Goal: Information Seeking & Learning: Find specific fact

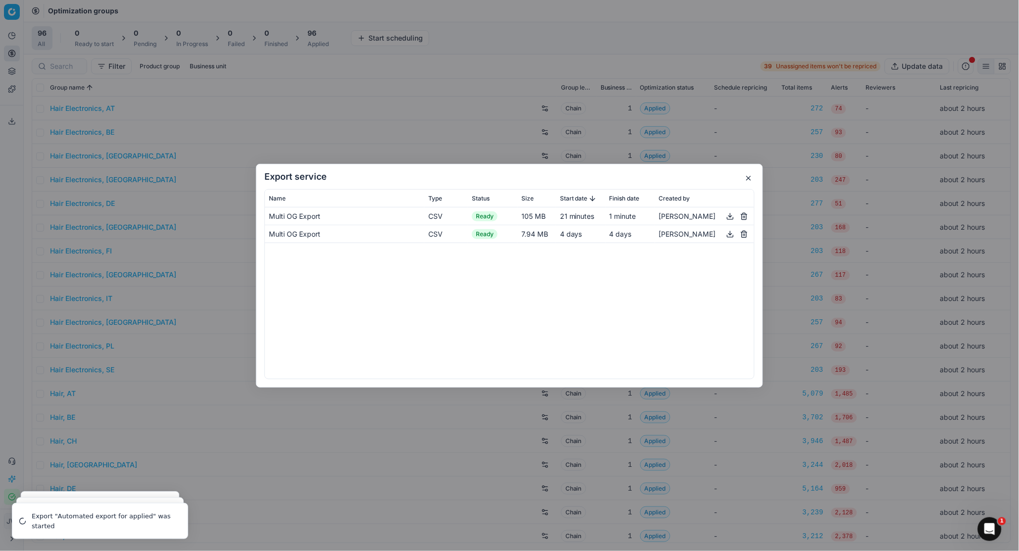
click at [523, 172] on h2 "Export service" at bounding box center [509, 176] width 490 height 9
click at [741, 179] on h2 "Export service" at bounding box center [509, 176] width 490 height 9
click at [744, 179] on button "button" at bounding box center [749, 178] width 12 height 12
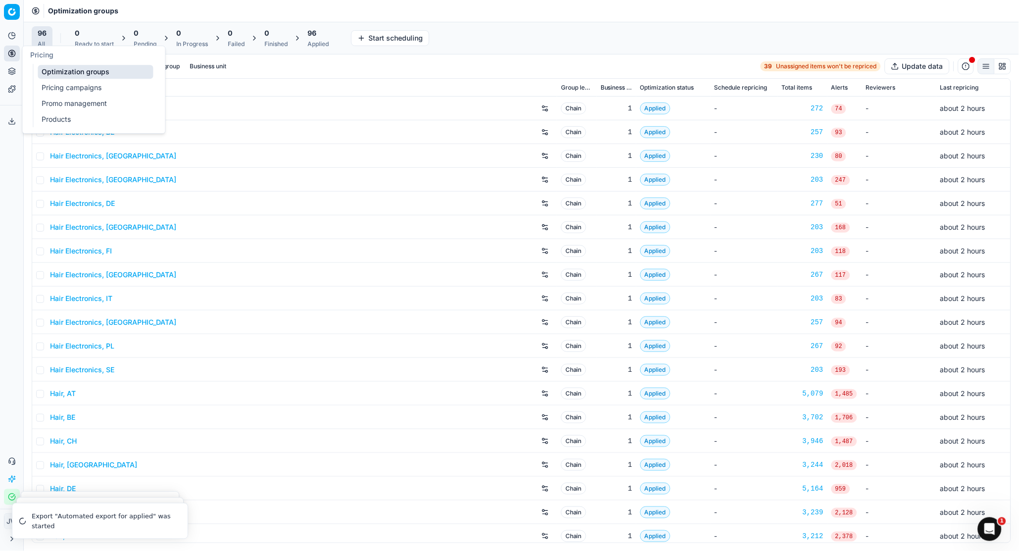
click at [15, 53] on circle at bounding box center [11, 53] width 6 height 6
click at [63, 64] on ul "Optimization groups Pricing campaigns Promo management Products" at bounding box center [96, 95] width 126 height 63
click at [107, 77] on link "Optimization groups" at bounding box center [95, 72] width 115 height 14
click at [46, 64] on div at bounding box center [59, 66] width 55 height 16
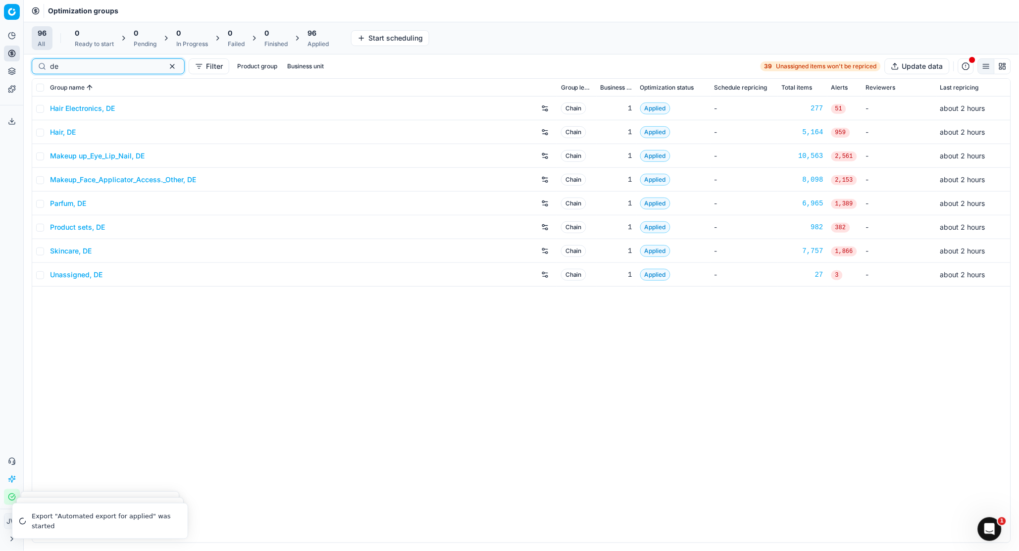
type input "de"
click at [69, 204] on link "Parfum, DE" at bounding box center [68, 204] width 36 height 10
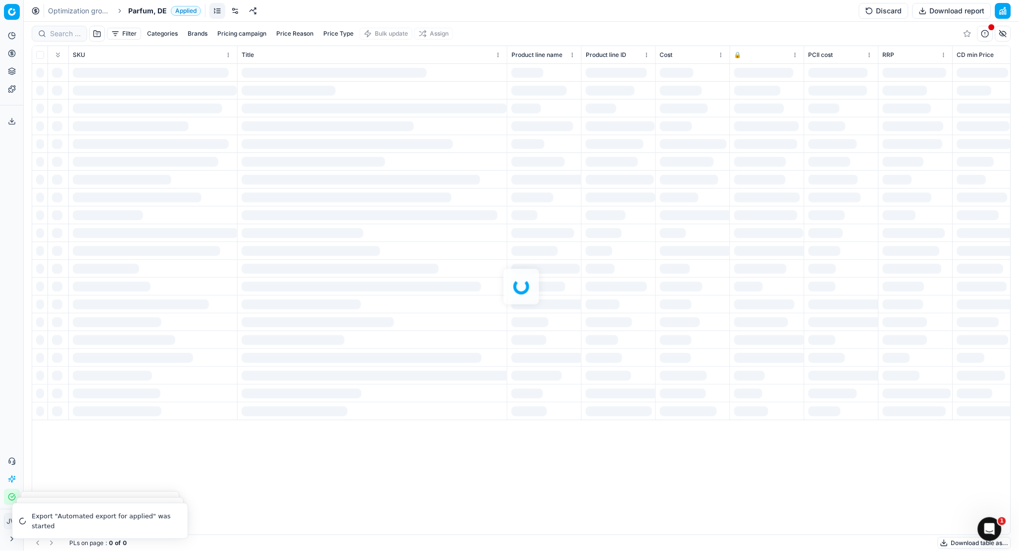
click at [58, 38] on div at bounding box center [521, 286] width 995 height 529
click at [57, 33] on div "Filter Categories Brands Pricing campaign Price Reason Price Type Bulk update A…" at bounding box center [521, 286] width 995 height 529
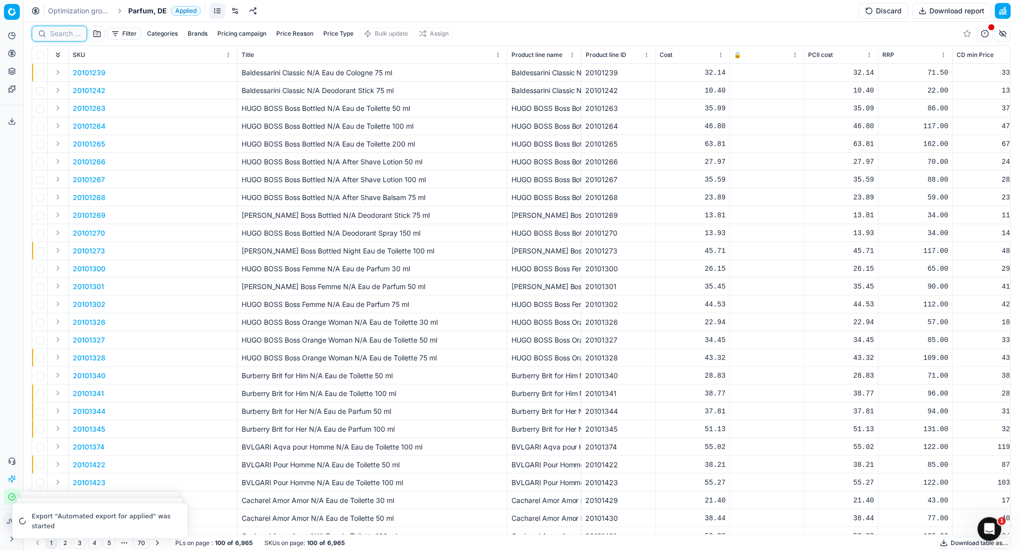
click at [57, 33] on input at bounding box center [65, 34] width 31 height 10
paste input "20103378"
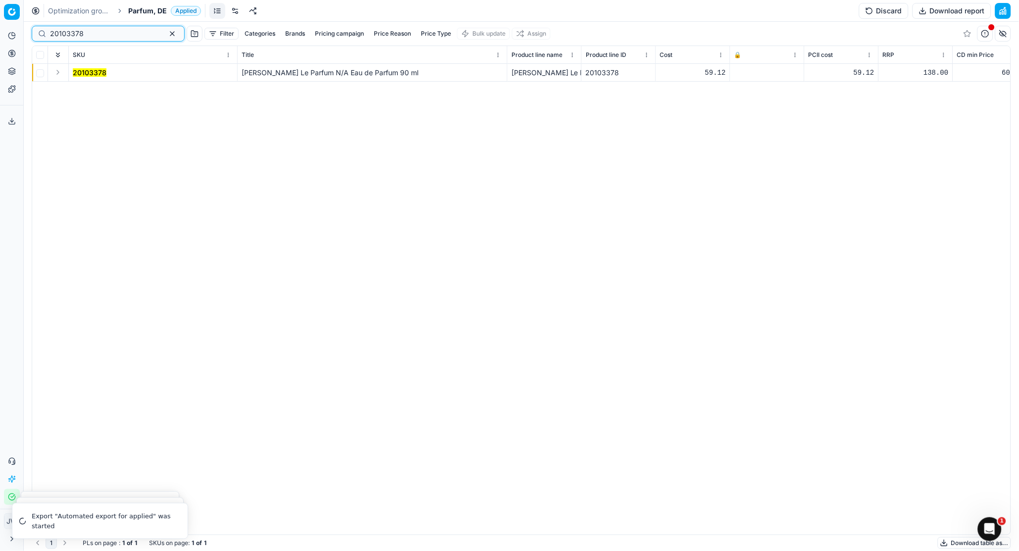
type input "20103378"
click at [50, 71] on td at bounding box center [58, 73] width 21 height 18
click at [56, 71] on button "Expand" at bounding box center [58, 72] width 12 height 12
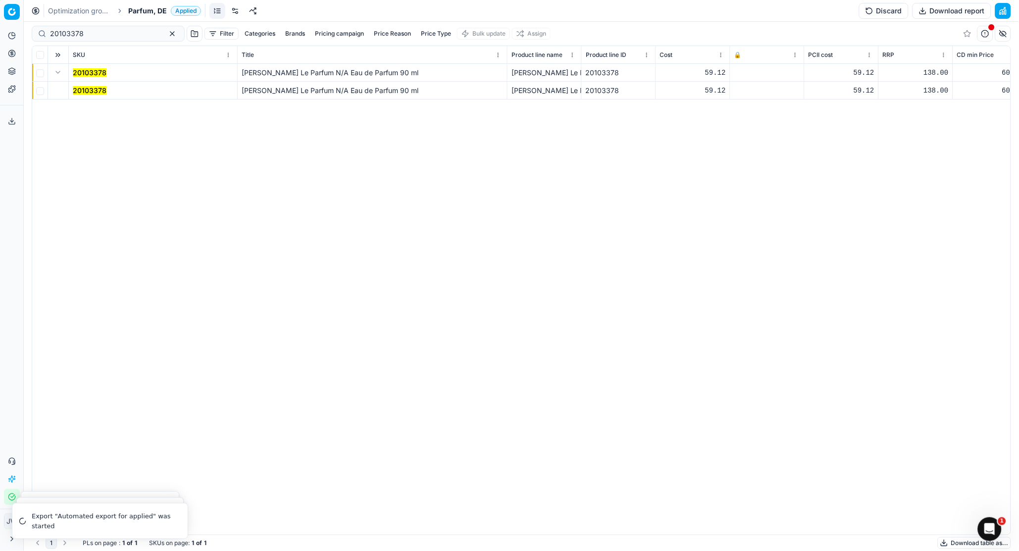
click at [82, 87] on mark "20103378" at bounding box center [90, 90] width 34 height 8
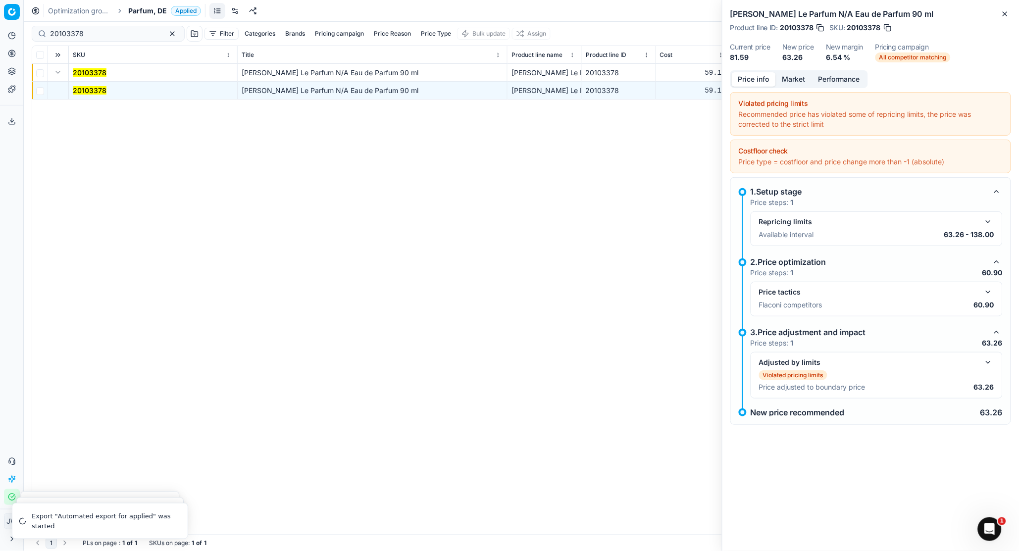
click at [808, 293] on button "button" at bounding box center [989, 292] width 12 height 12
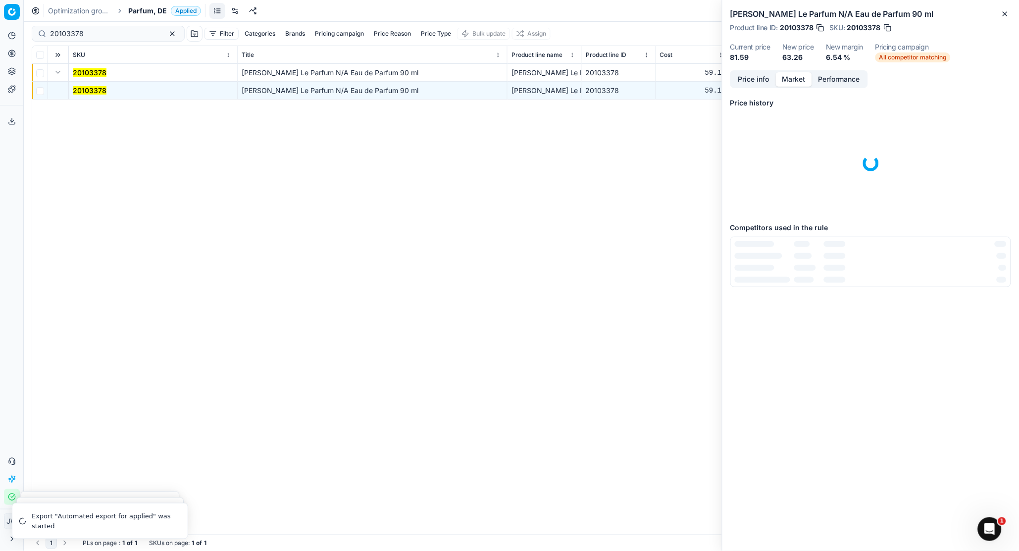
click at [797, 81] on button "Market" at bounding box center [794, 79] width 36 height 14
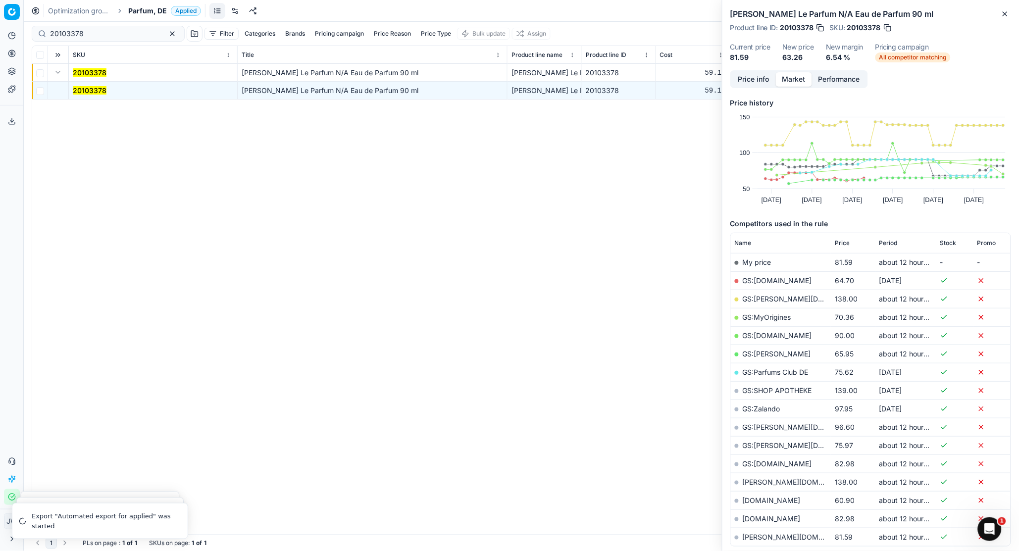
click at [765, 393] on link "[DOMAIN_NAME]" at bounding box center [772, 500] width 58 height 8
drag, startPoint x: 94, startPoint y: 36, endPoint x: 3, endPoint y: 18, distance: 92.4
click at [3, 18] on div "Pricing platform Analytics Pricing Product portfolio Templates Export service 2…" at bounding box center [509, 275] width 1019 height 551
click at [14, 52] on icon at bounding box center [12, 54] width 8 height 8
click at [51, 70] on link "Optimization groups" at bounding box center [95, 72] width 115 height 14
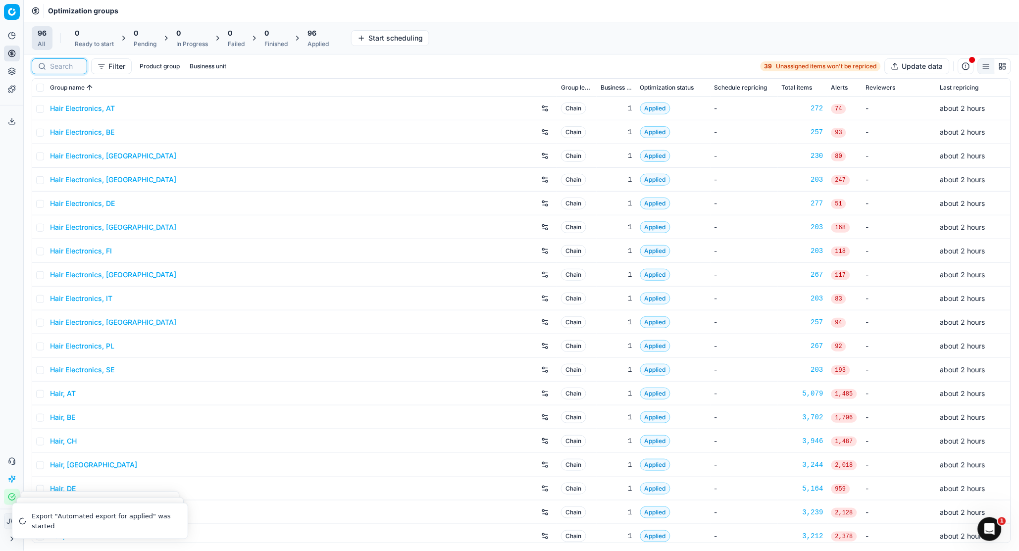
click at [50, 68] on input at bounding box center [65, 66] width 31 height 10
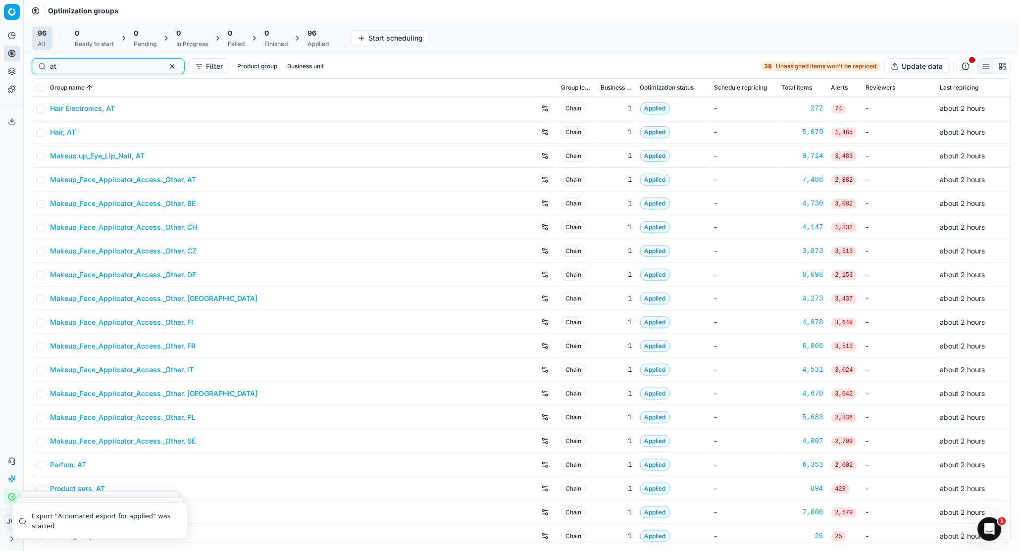
scroll to position [5, 0]
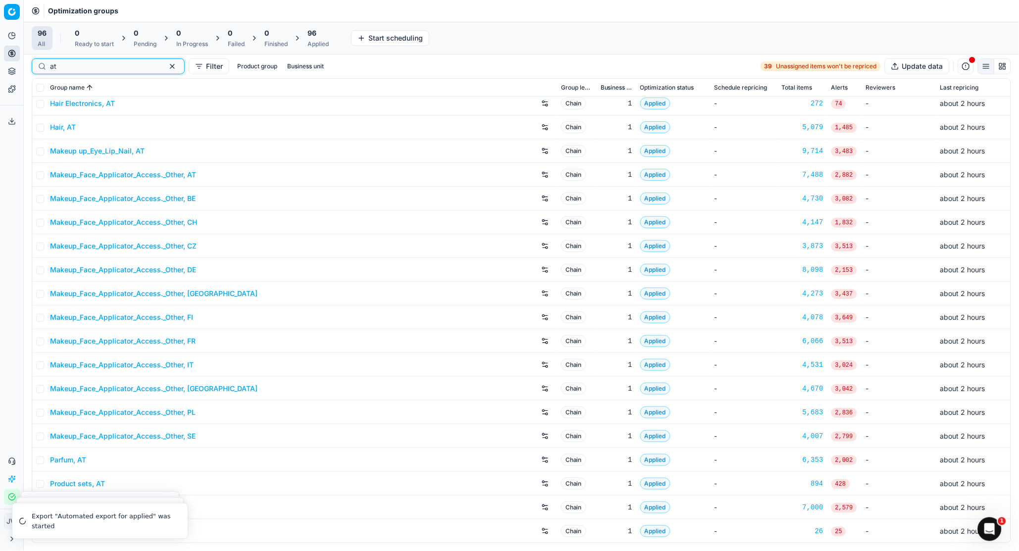
type input "at"
click at [69, 393] on link "Parfum, AT" at bounding box center [68, 460] width 36 height 10
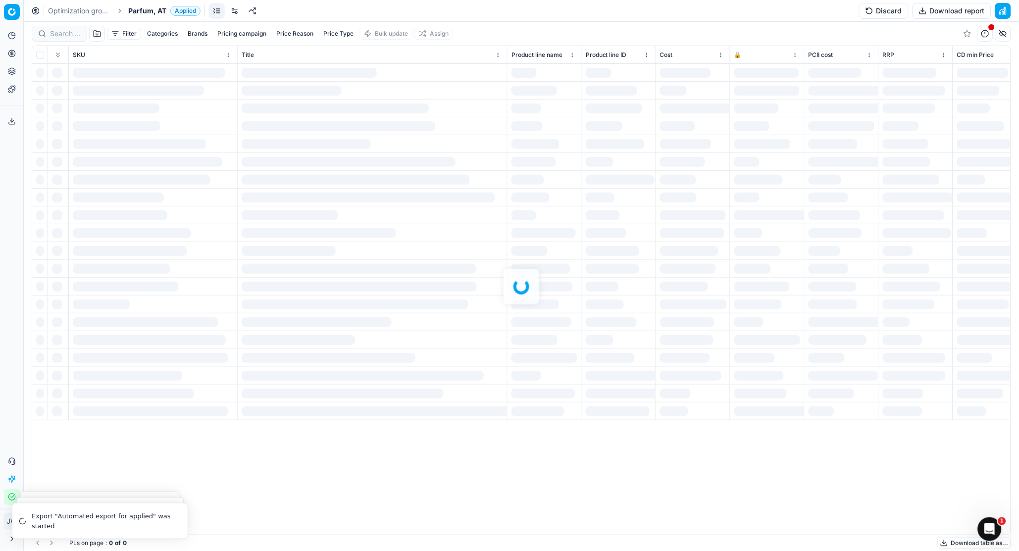
click at [57, 44] on div at bounding box center [521, 286] width 995 height 529
click at [62, 34] on div "Filter Categories Brands Pricing campaign Price Reason Price Type Bulk update A…" at bounding box center [521, 286] width 995 height 529
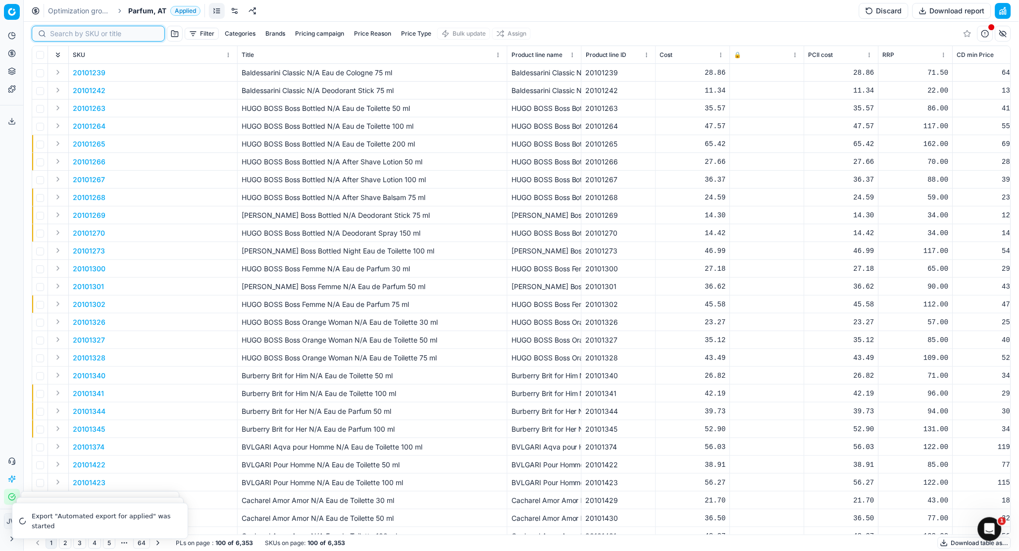
click at [62, 30] on input at bounding box center [104, 34] width 108 height 10
paste input "80058783-200"
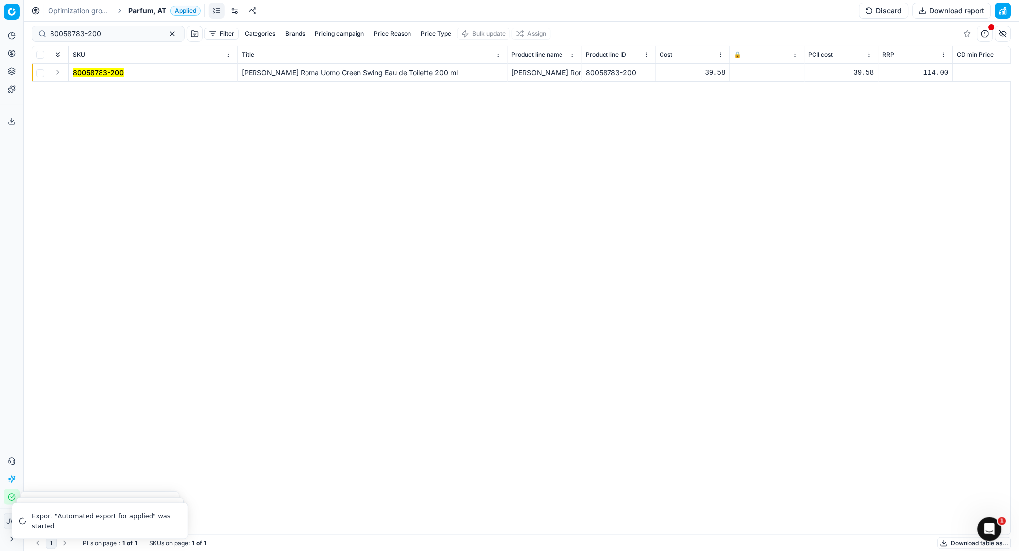
click at [61, 75] on button "Expand" at bounding box center [58, 72] width 12 height 12
click at [96, 98] on td "80058783-200" at bounding box center [153, 91] width 169 height 18
click at [96, 91] on mark "80058783-200" at bounding box center [98, 90] width 51 height 8
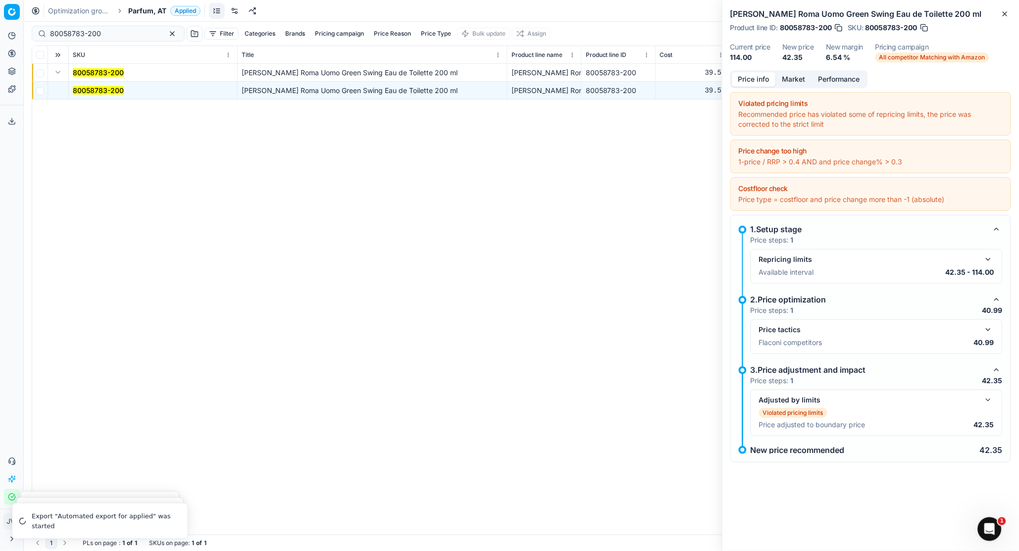
click at [808, 329] on button "button" at bounding box center [989, 330] width 12 height 12
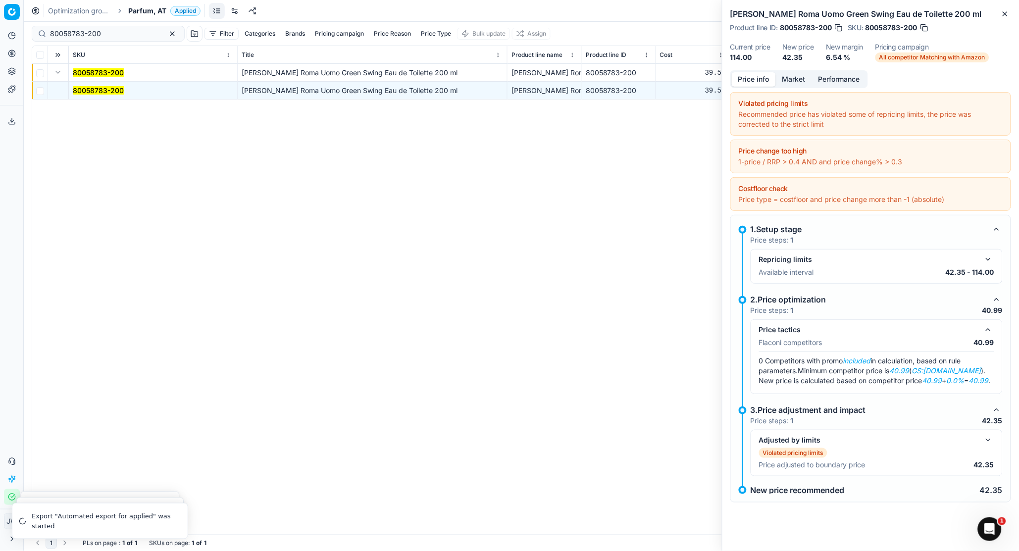
click at [791, 86] on div "Price info Market Performance" at bounding box center [799, 79] width 138 height 18
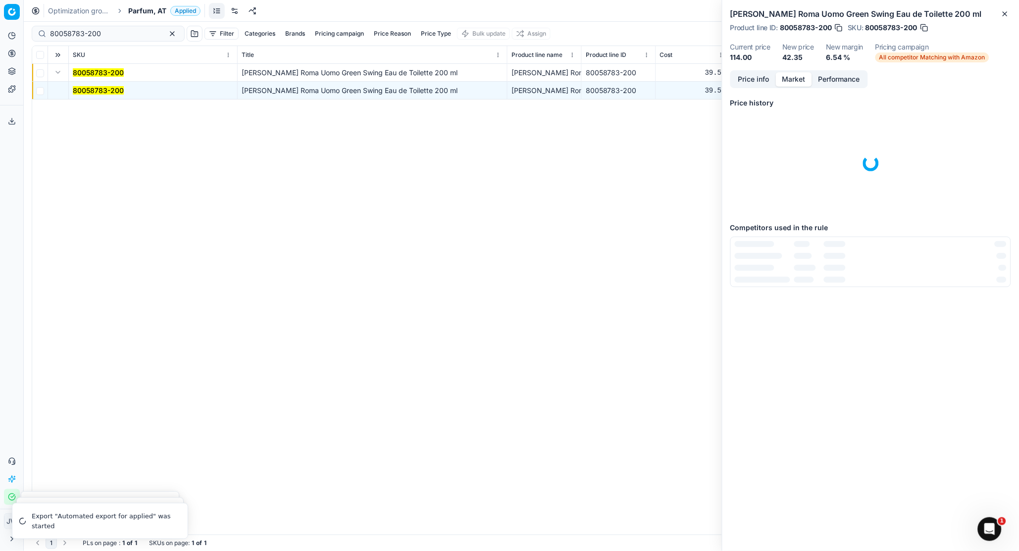
click at [792, 75] on button "Market" at bounding box center [794, 79] width 36 height 14
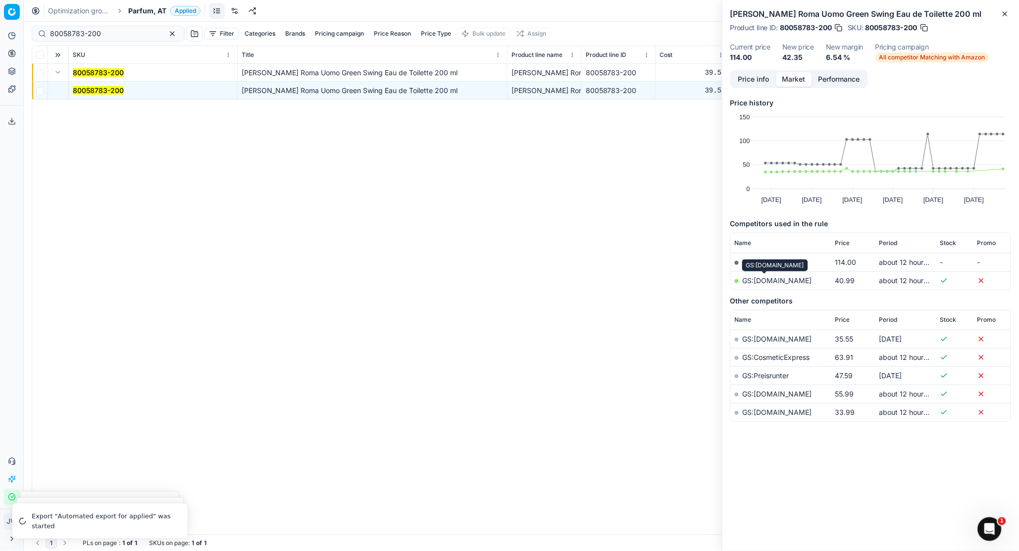
click at [771, 283] on link "GS:[DOMAIN_NAME]" at bounding box center [777, 280] width 69 height 8
drag, startPoint x: 116, startPoint y: 35, endPoint x: 11, endPoint y: 26, distance: 105.4
click at [11, 26] on div "Pricing platform Analytics Pricing Product portfolio Templates Export service 2…" at bounding box center [509, 275] width 1019 height 551
paste input "90004920-0007433"
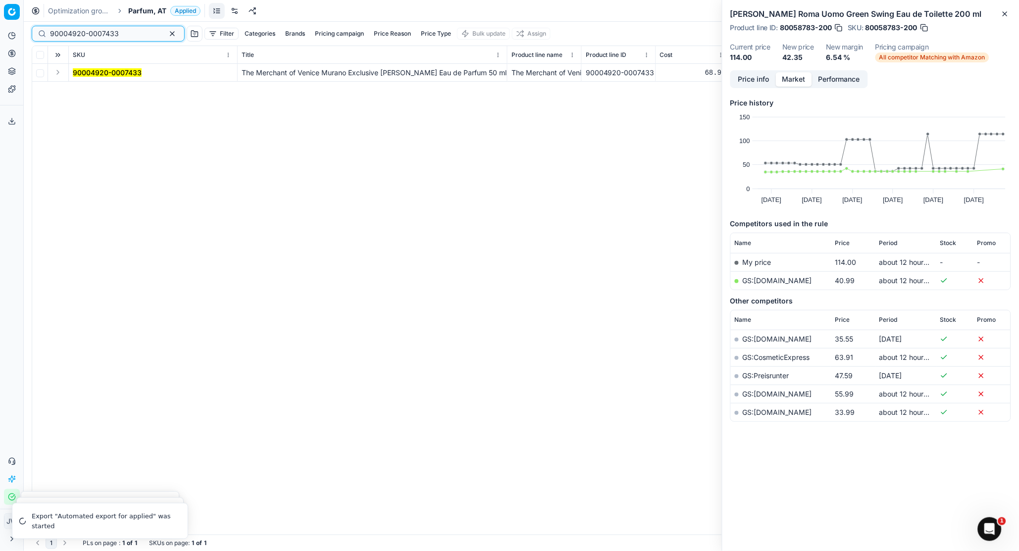
type input "90004920-0007433"
click at [56, 72] on button "Expand" at bounding box center [58, 72] width 12 height 12
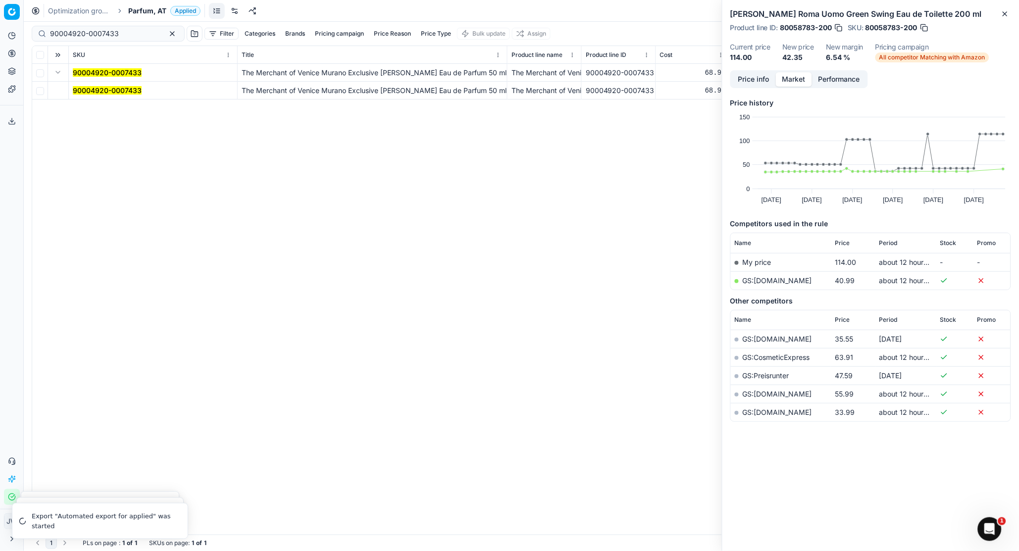
click at [85, 91] on mark "90004920-0007433" at bounding box center [107, 90] width 69 height 8
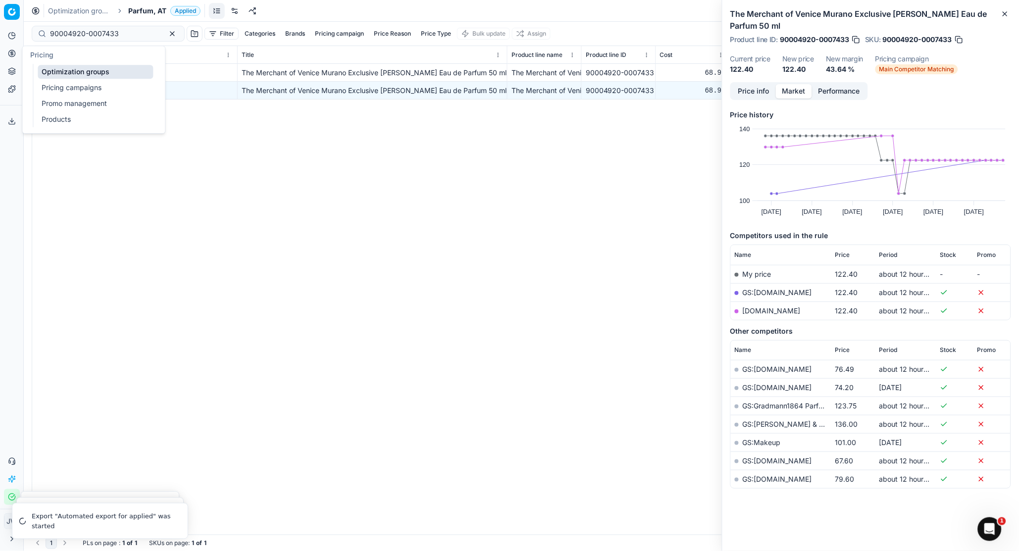
click at [13, 51] on icon at bounding box center [12, 54] width 8 height 8
click at [56, 70] on link "Optimization groups" at bounding box center [95, 72] width 115 height 14
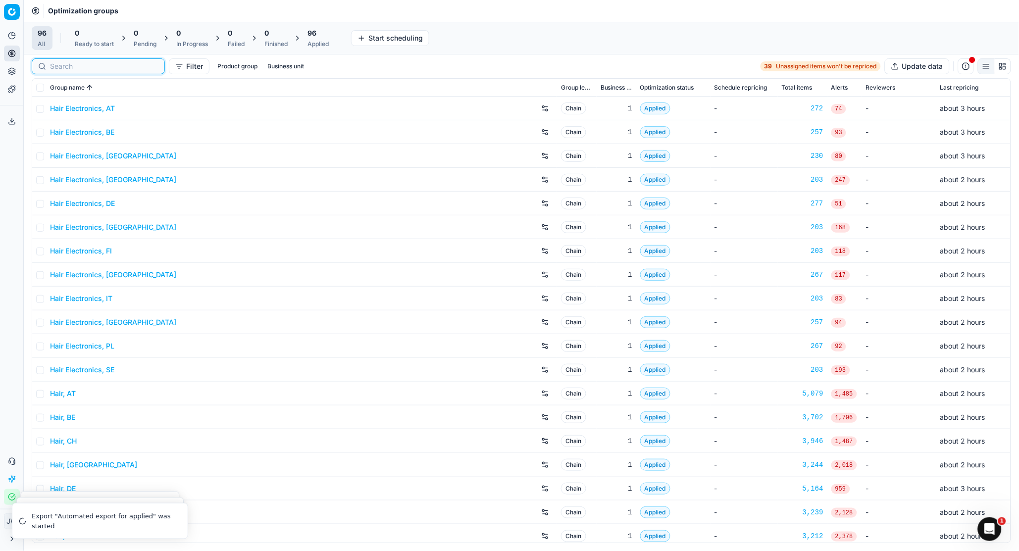
click at [61, 63] on input at bounding box center [104, 66] width 108 height 10
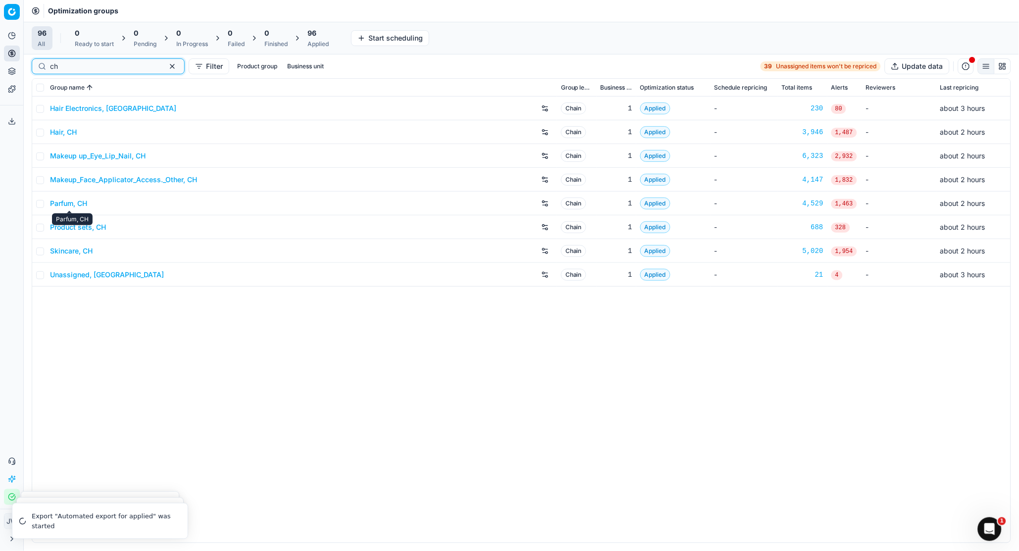
type input "ch"
click at [73, 206] on link "Parfum, CH" at bounding box center [68, 204] width 37 height 10
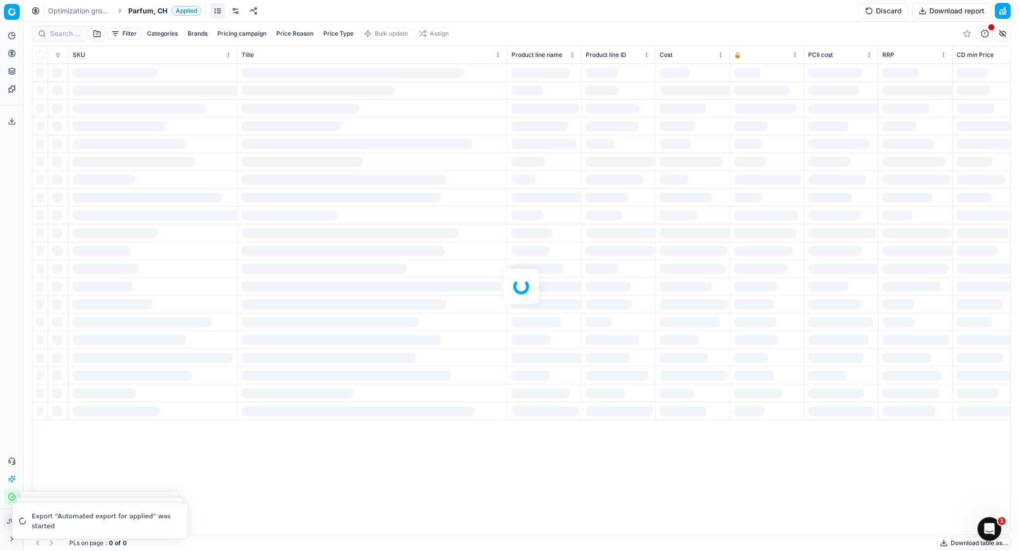
click at [67, 27] on div at bounding box center [521, 286] width 995 height 529
click at [67, 34] on div at bounding box center [521, 286] width 995 height 529
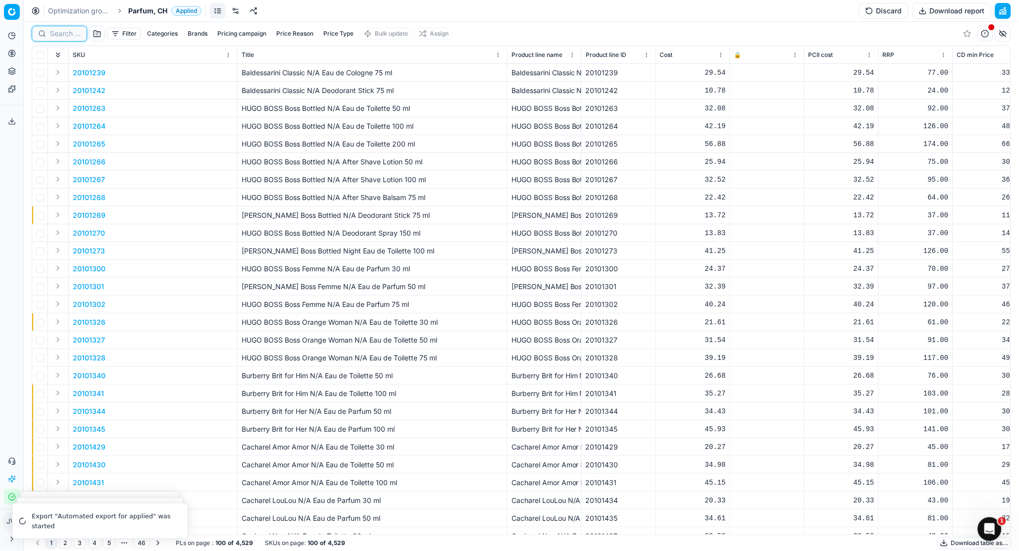
click at [67, 34] on input at bounding box center [65, 34] width 31 height 10
paste input "80004581-90"
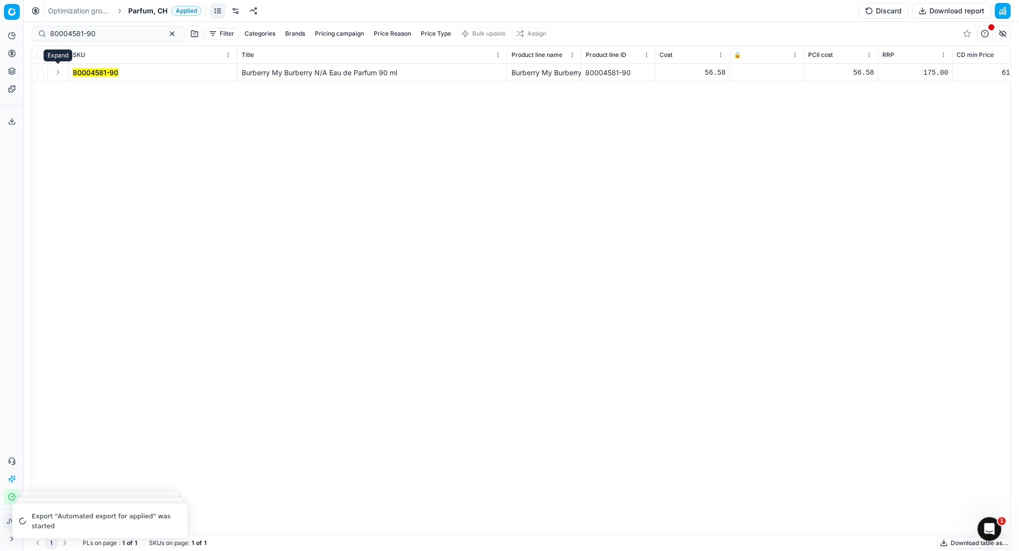
click at [57, 73] on button "Expand" at bounding box center [58, 72] width 12 height 12
click at [80, 92] on mark "80004581-90" at bounding box center [96, 90] width 46 height 8
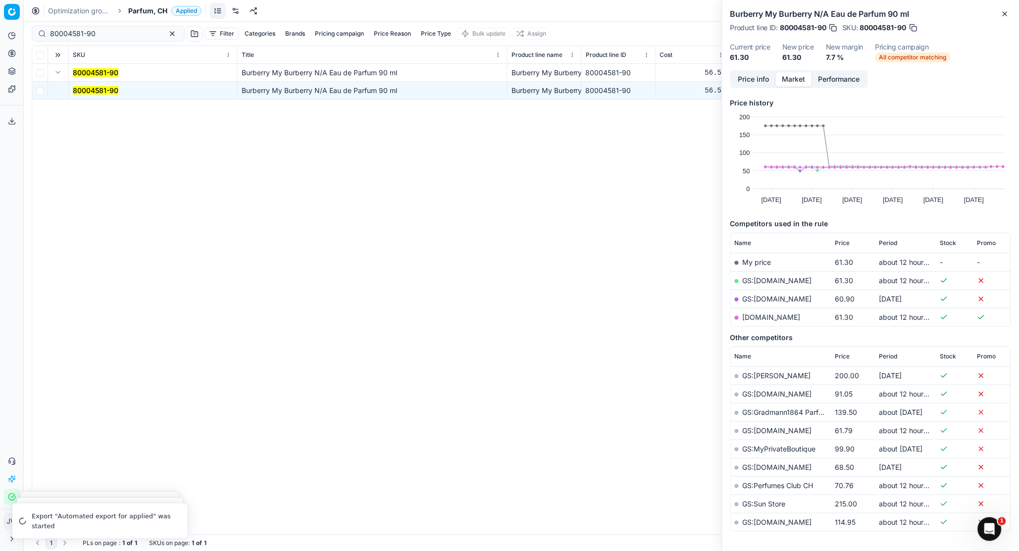
click at [791, 79] on button "Market" at bounding box center [794, 79] width 36 height 14
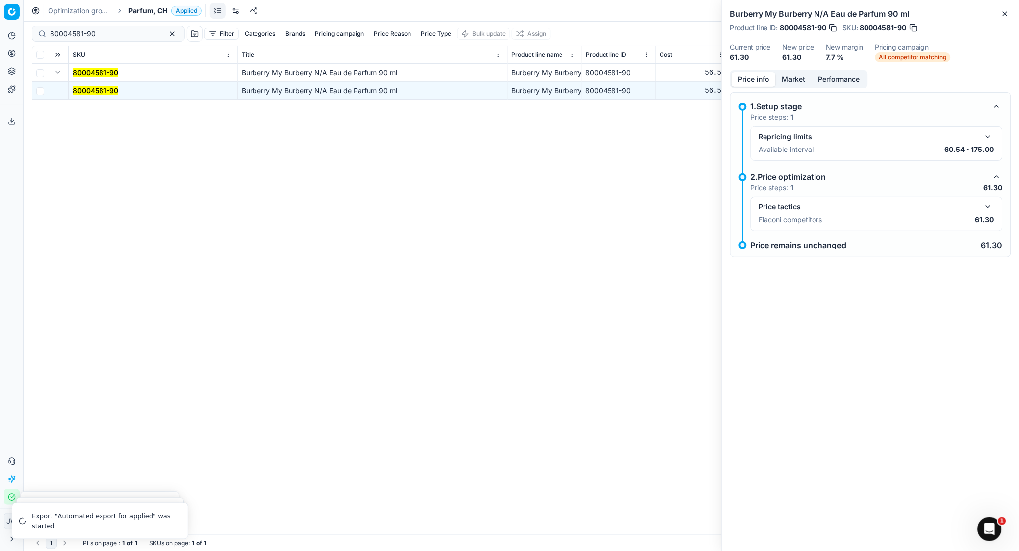
click at [766, 77] on button "Price info" at bounding box center [754, 79] width 44 height 14
click at [808, 207] on button "button" at bounding box center [989, 207] width 12 height 12
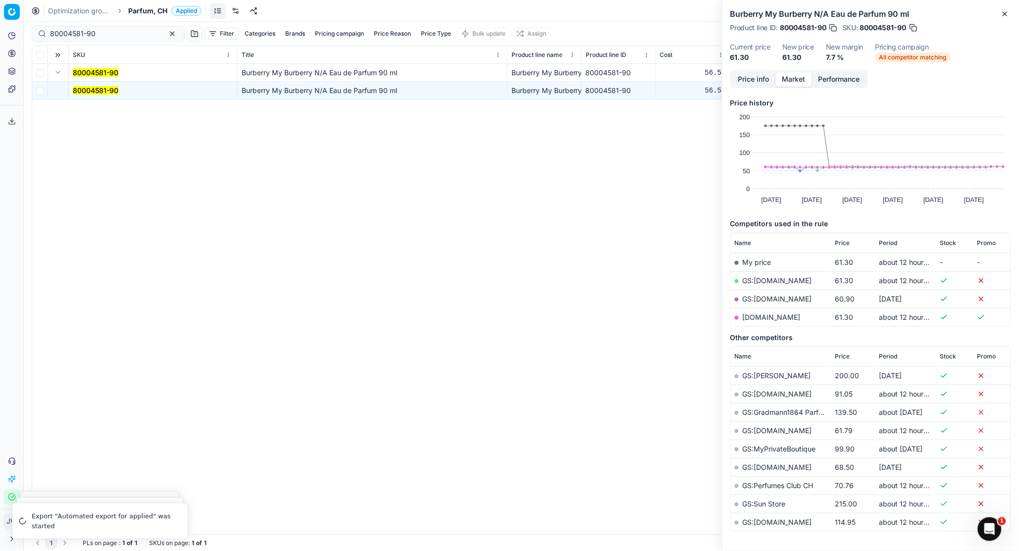
click at [789, 78] on button "Market" at bounding box center [794, 79] width 36 height 14
click at [766, 280] on link "GS:[DOMAIN_NAME]" at bounding box center [777, 280] width 69 height 8
drag, startPoint x: 104, startPoint y: 38, endPoint x: -3, endPoint y: 10, distance: 110.9
click at [0, 10] on html "Pricing platform Analytics Pricing Product portfolio Templates Export service 2…" at bounding box center [509, 275] width 1019 height 551
paste input "57364-5"
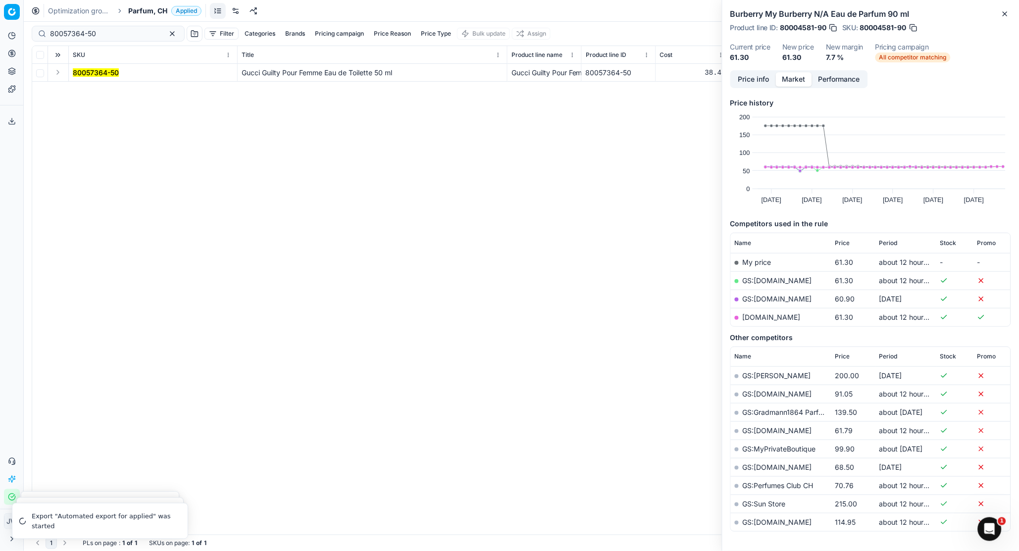
click at [58, 65] on td at bounding box center [58, 73] width 21 height 18
click at [58, 73] on button "Expand" at bounding box center [58, 72] width 12 height 12
click at [96, 89] on mark "80057364-50" at bounding box center [96, 90] width 46 height 8
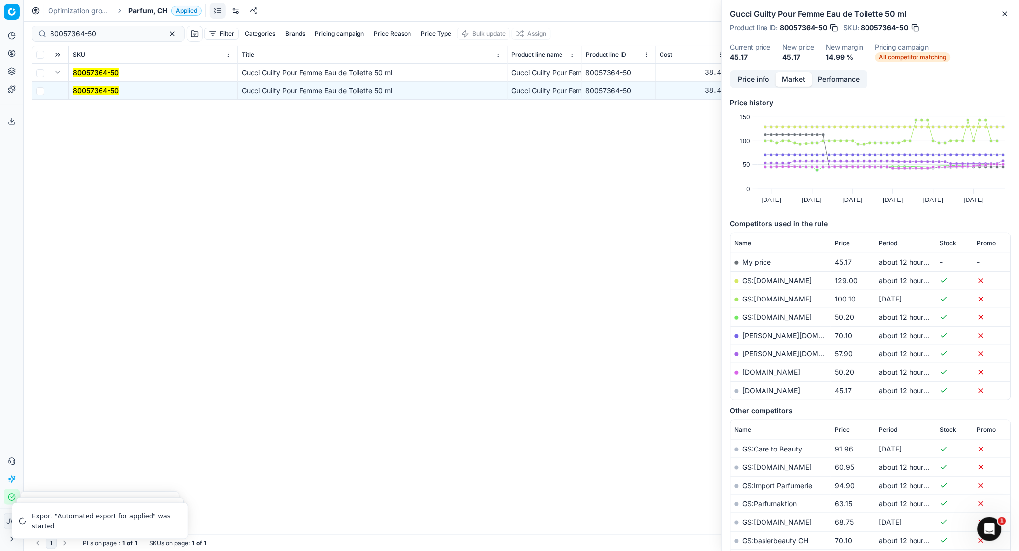
click at [761, 78] on button "Price info" at bounding box center [754, 79] width 44 height 14
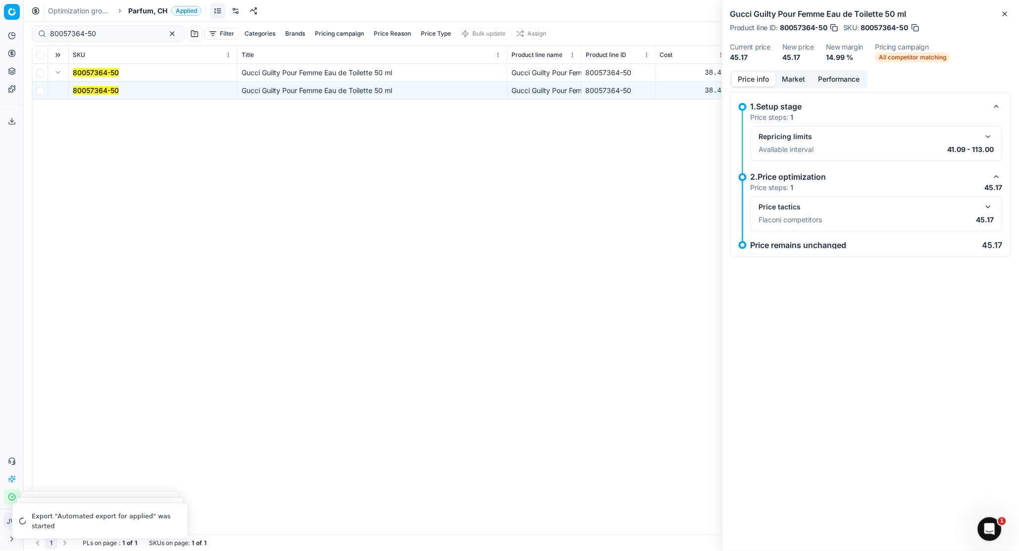
click at [808, 207] on button "button" at bounding box center [989, 207] width 12 height 12
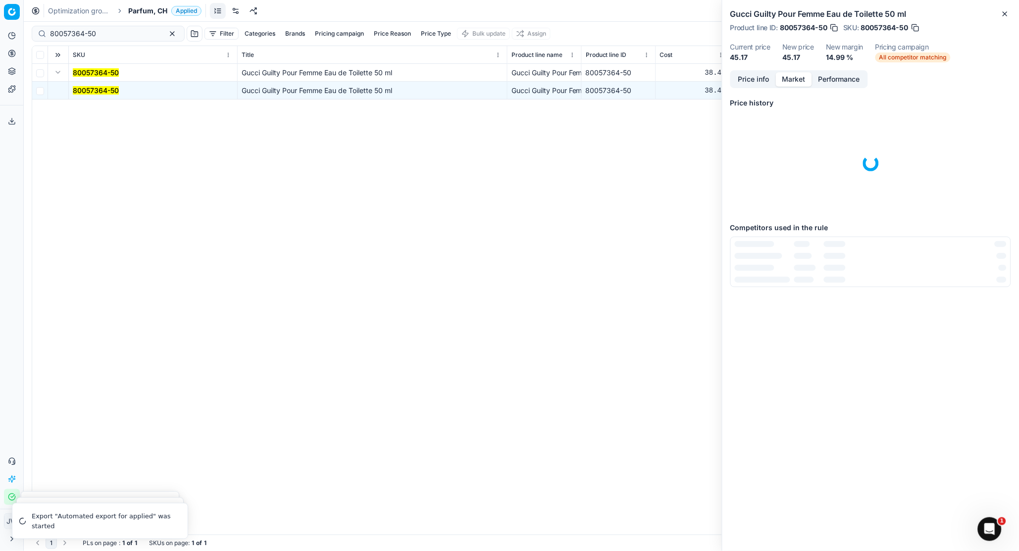
click at [796, 76] on button "Market" at bounding box center [794, 79] width 36 height 14
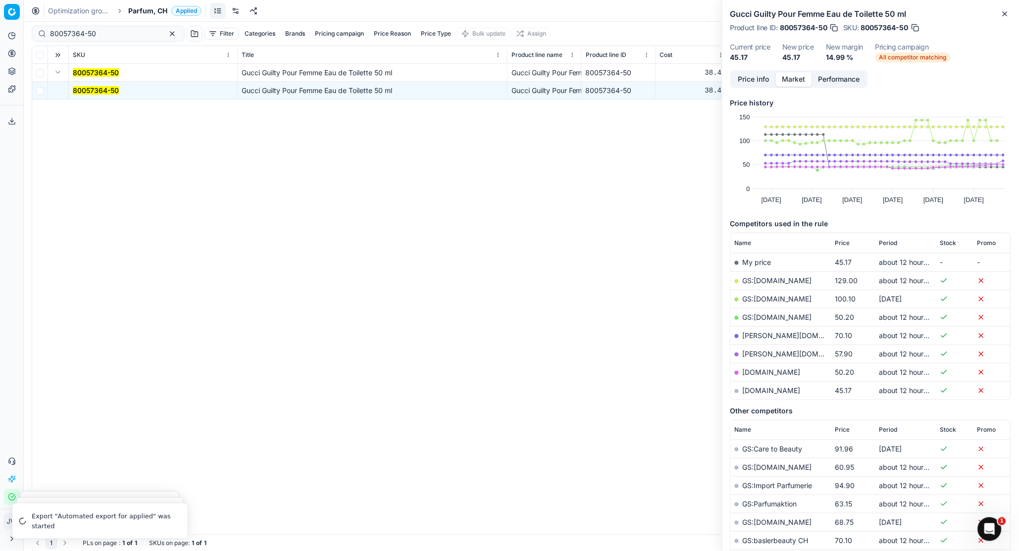
click at [768, 387] on link "[DOMAIN_NAME]" at bounding box center [772, 390] width 58 height 8
drag, startPoint x: 109, startPoint y: 31, endPoint x: 4, endPoint y: 12, distance: 106.1
click at [4, 12] on div "Pricing platform Analytics Pricing Product portfolio Templates Export service 2…" at bounding box center [509, 275] width 1019 height 551
paste input "90010603-0016689"
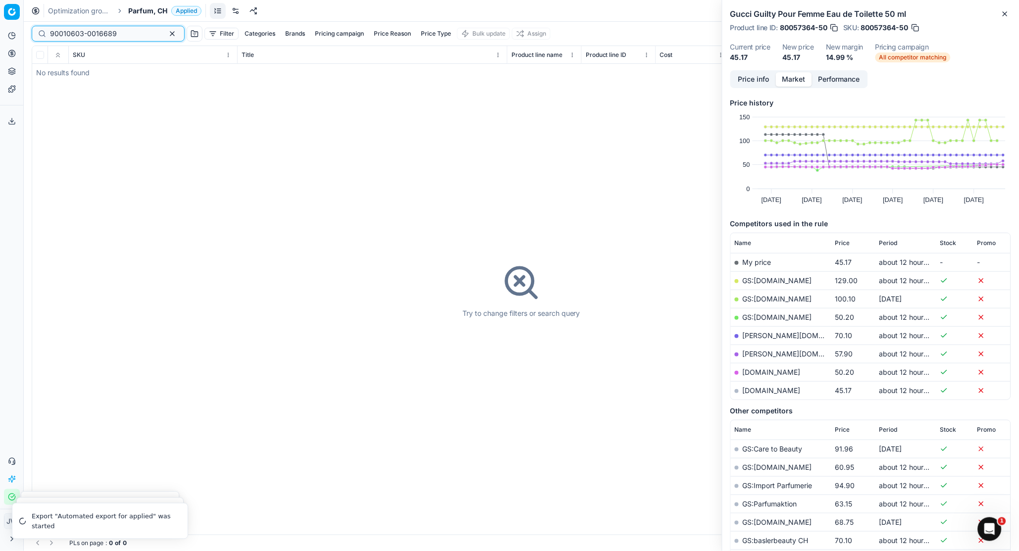
type input "90010603-0016689"
click at [18, 73] on button "Product portfolio" at bounding box center [12, 71] width 16 height 16
click at [45, 84] on link "Assortment" at bounding box center [95, 90] width 115 height 14
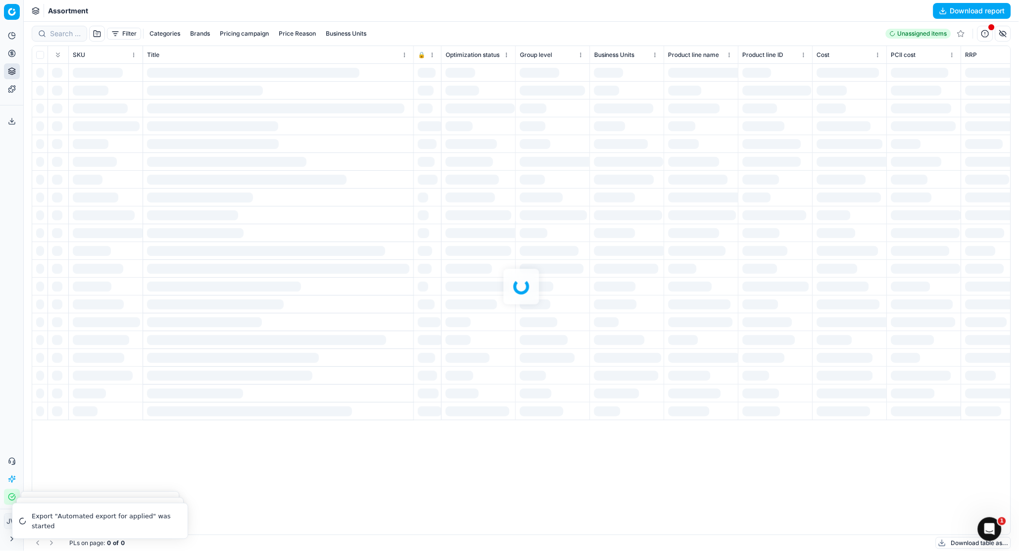
click at [61, 33] on div at bounding box center [521, 286] width 995 height 529
click at [65, 33] on div at bounding box center [521, 286] width 995 height 529
click at [65, 33] on div "Filter Categories Brands Pricing campaign Price Reason Business Units 39 (0%) U…" at bounding box center [521, 286] width 995 height 529
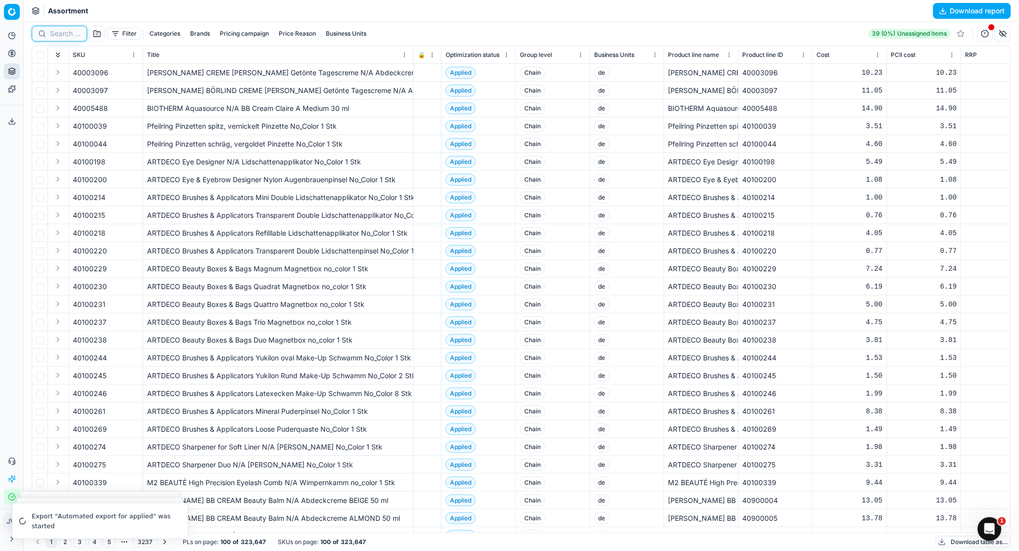
click at [65, 33] on input at bounding box center [65, 34] width 31 height 10
paste input "90010603-0016689"
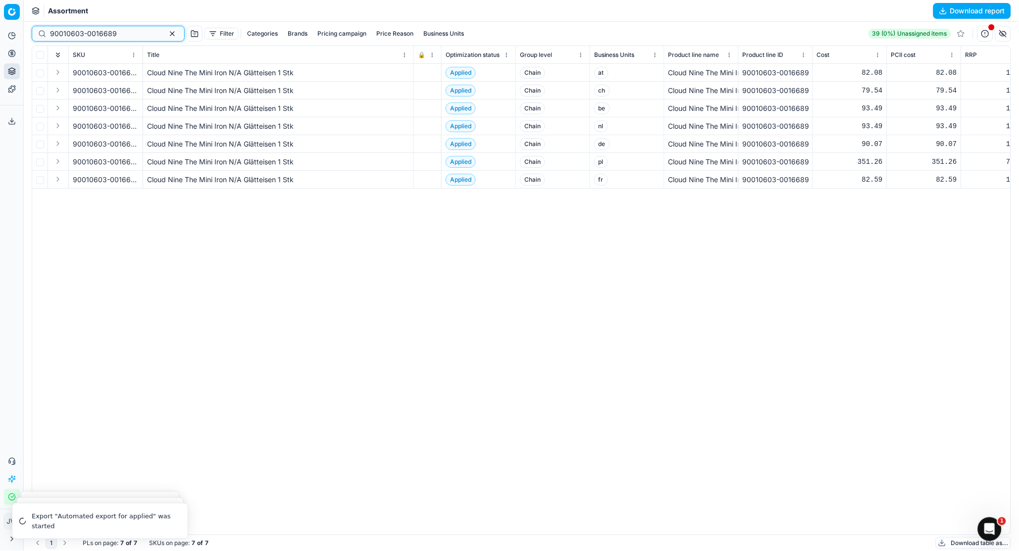
type input "90010603-0016689"
click at [11, 52] on icon at bounding box center [12, 54] width 8 height 8
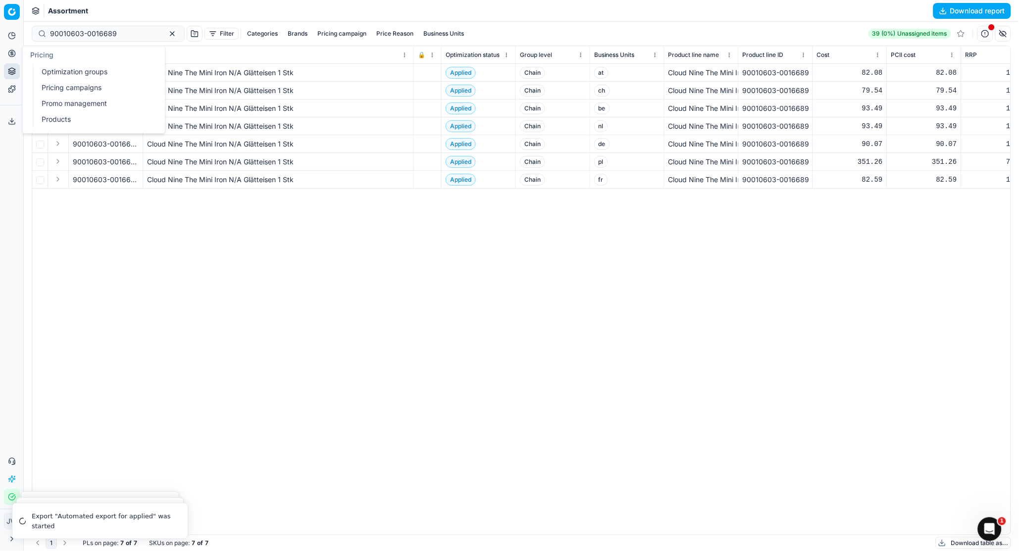
click at [52, 69] on link "Optimization groups" at bounding box center [95, 72] width 115 height 14
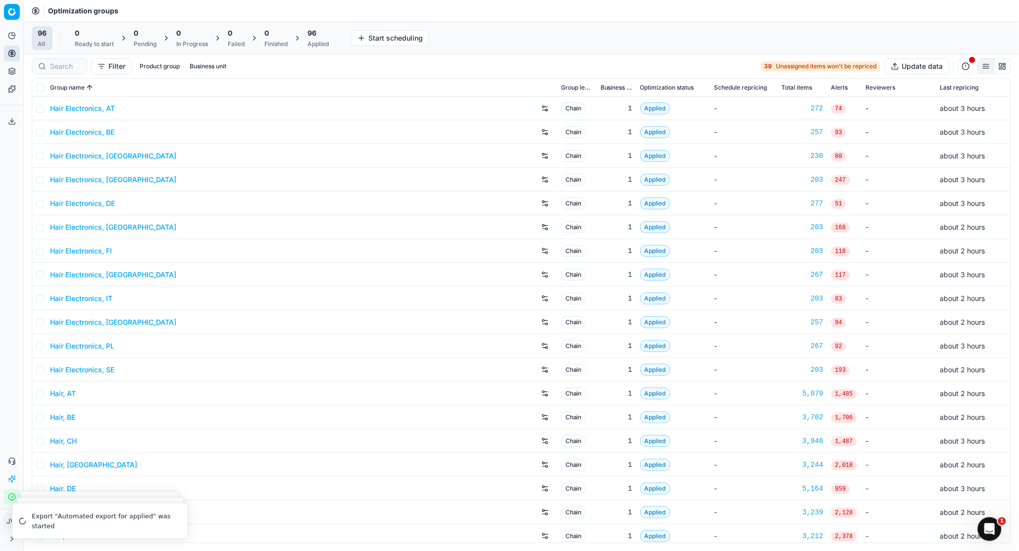
click at [72, 58] on div at bounding box center [59, 66] width 55 height 16
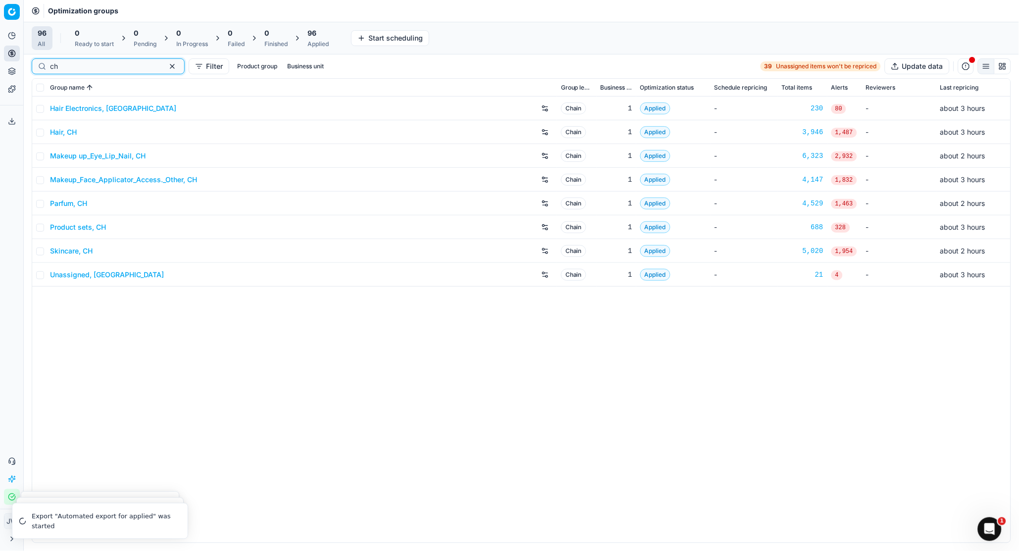
type input "ch"
click at [76, 104] on link "Hair Electronics, [GEOGRAPHIC_DATA]" at bounding box center [113, 109] width 126 height 10
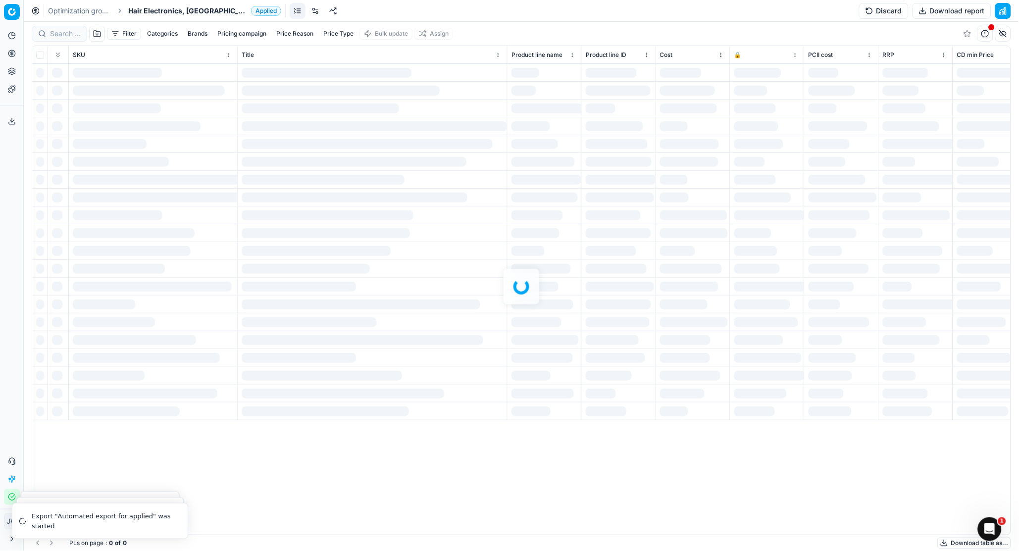
click at [58, 33] on div at bounding box center [521, 286] width 995 height 529
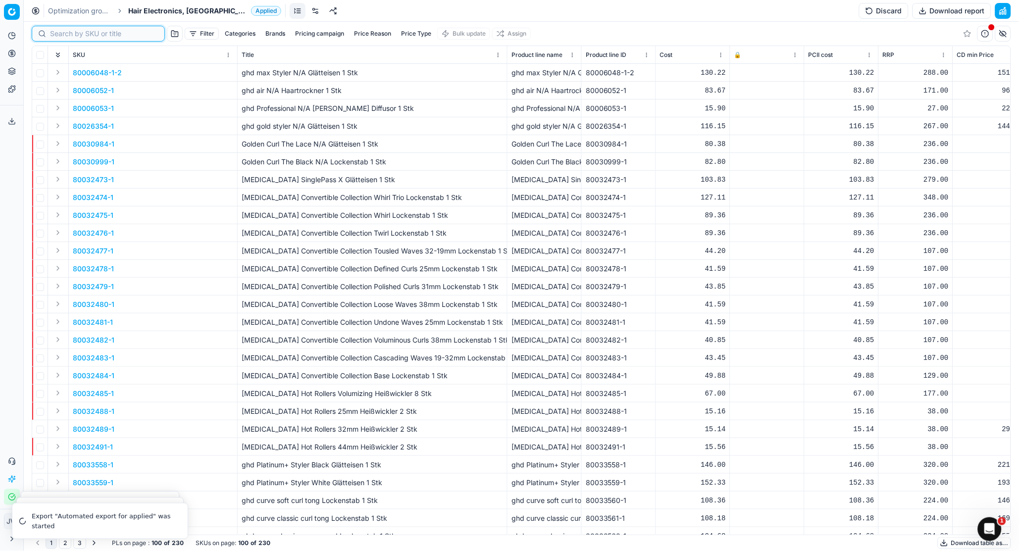
click at [58, 33] on input at bounding box center [104, 34] width 108 height 10
paste input "90010603-0016689"
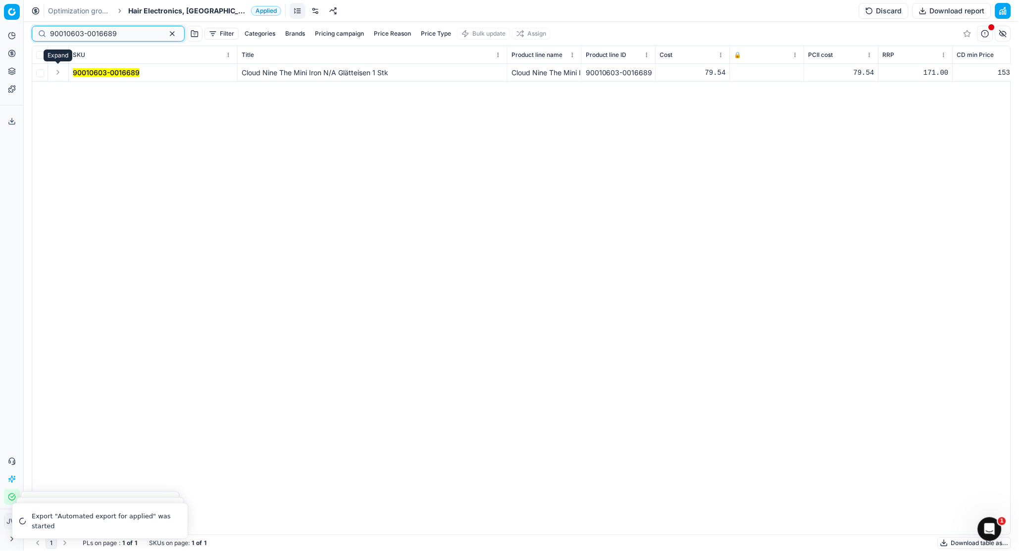
type input "90010603-0016689"
click at [59, 71] on button "Expand" at bounding box center [58, 72] width 12 height 12
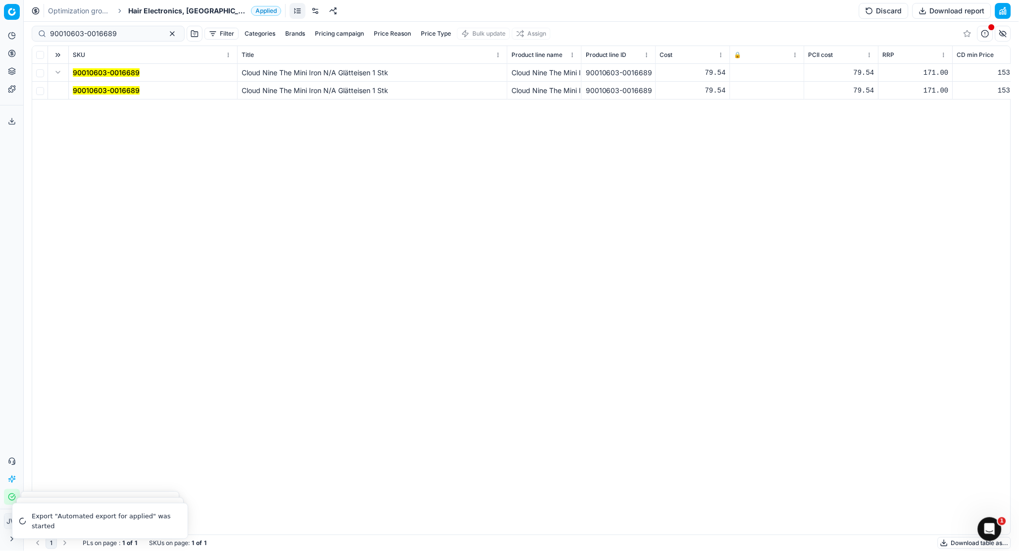
click at [106, 86] on mark "90010603-0016689" at bounding box center [106, 90] width 67 height 8
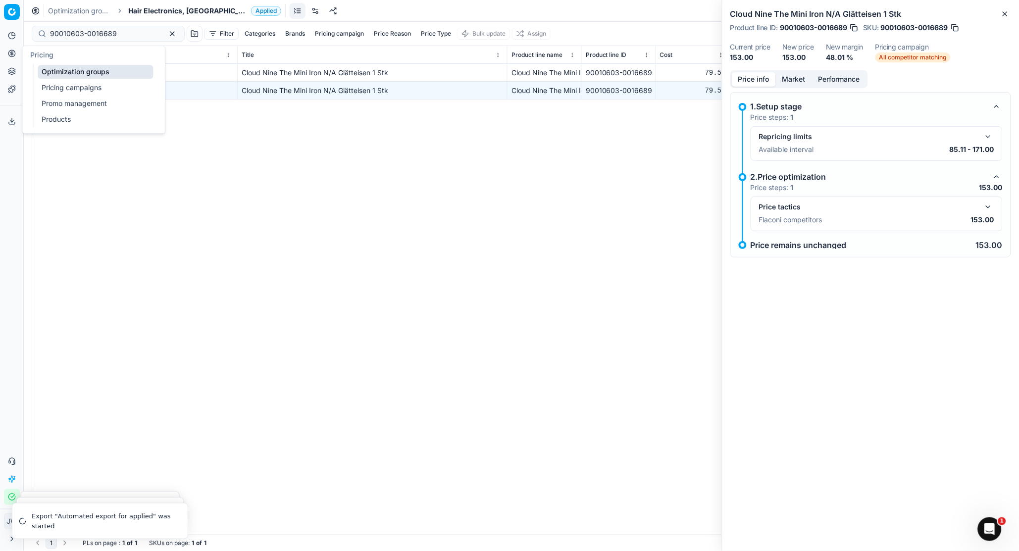
click at [12, 52] on icon at bounding box center [12, 54] width 0 height 4
click at [52, 68] on link "Optimization groups" at bounding box center [95, 72] width 115 height 14
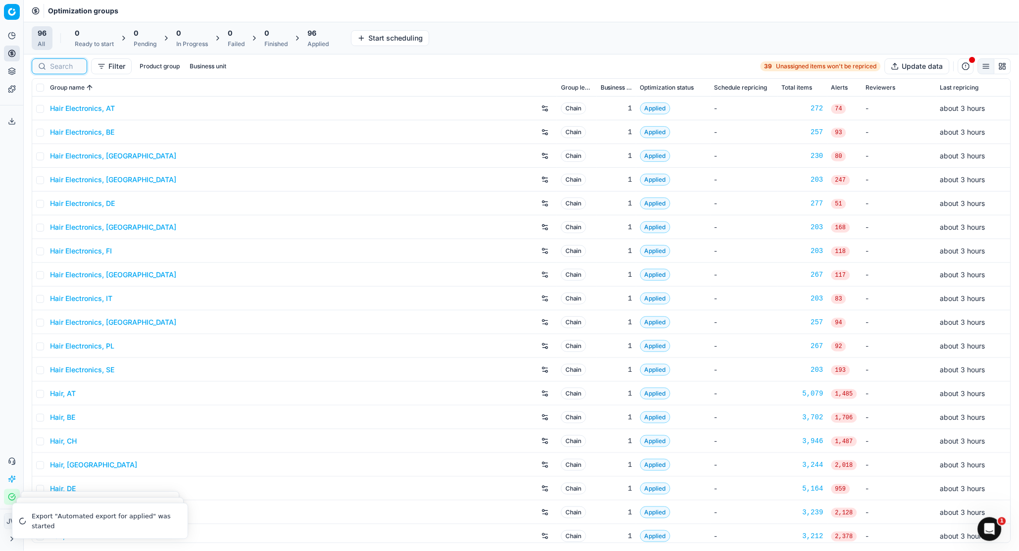
click at [64, 64] on input at bounding box center [65, 66] width 31 height 10
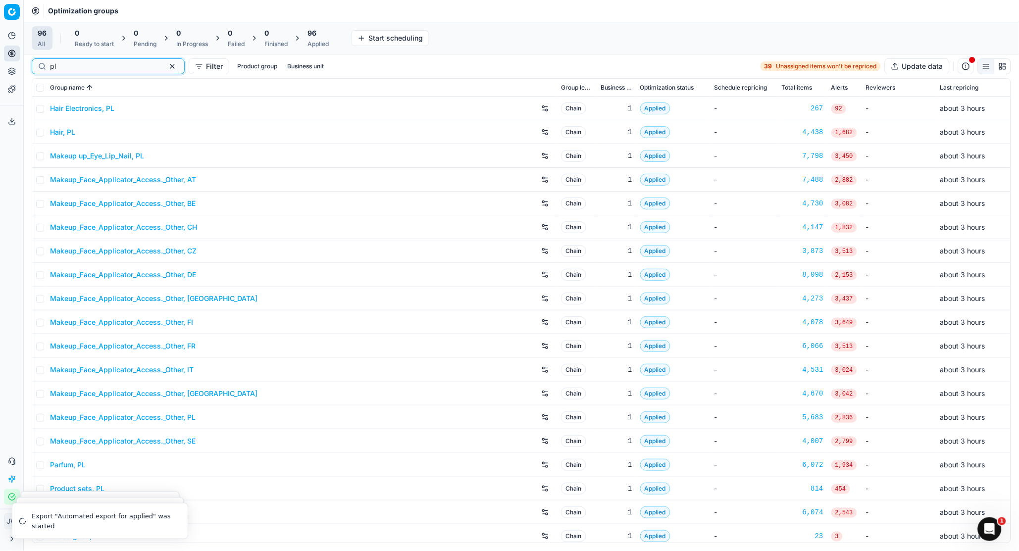
type input "pl"
click at [71, 393] on link "Parfum, PL" at bounding box center [68, 465] width 36 height 10
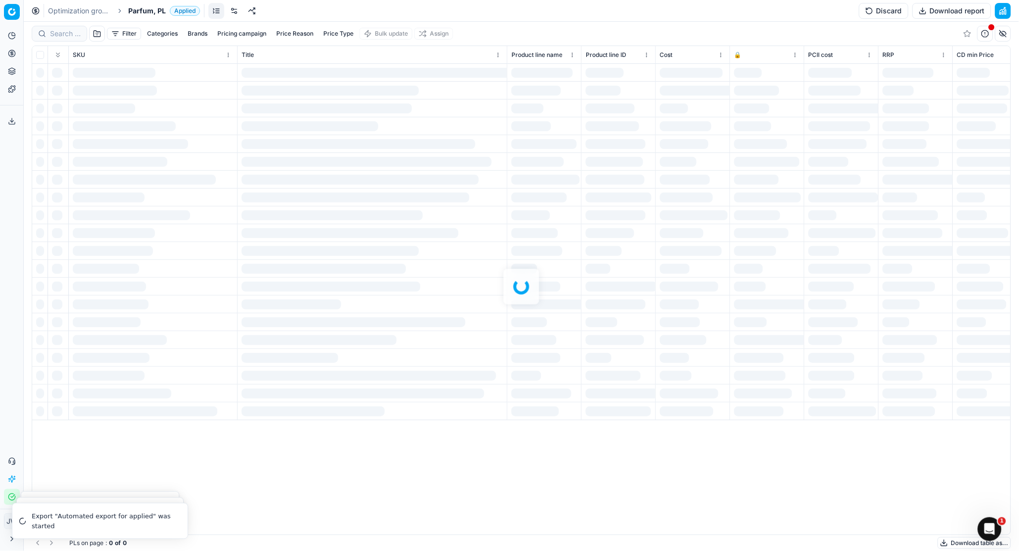
click at [57, 36] on div at bounding box center [521, 286] width 995 height 529
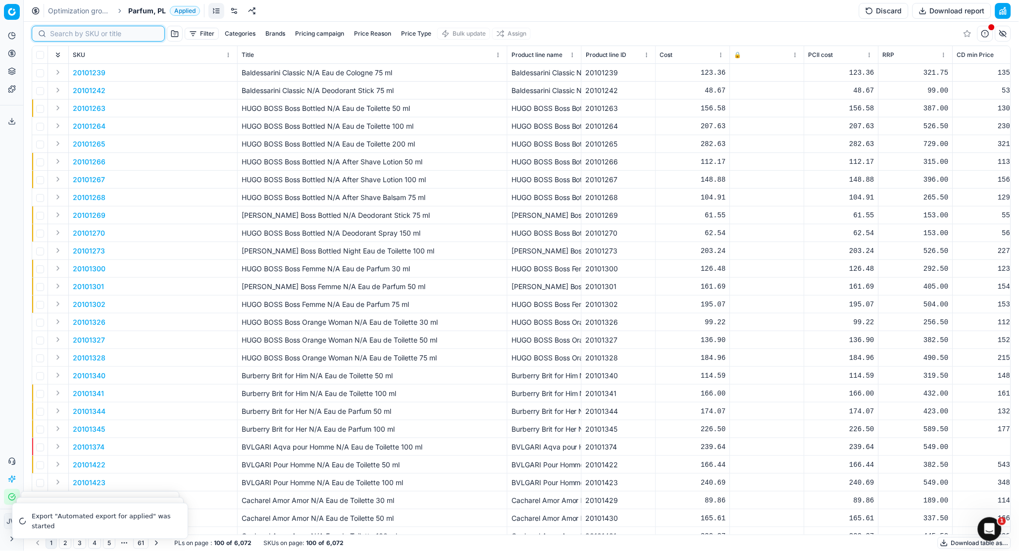
click at [57, 36] on input at bounding box center [104, 34] width 108 height 10
paste input "80054476-100"
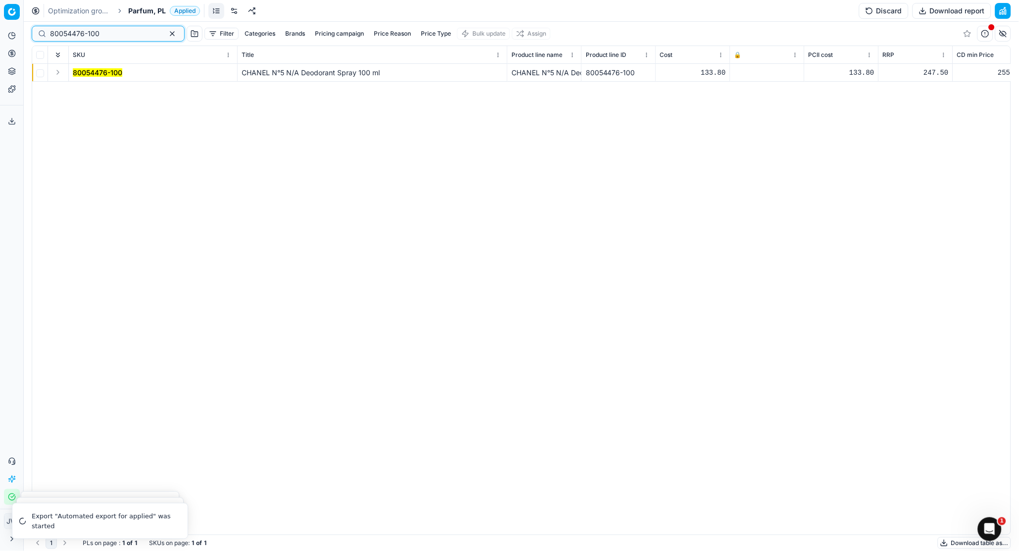
type input "80054476-100"
click at [56, 74] on button "Expand" at bounding box center [58, 72] width 12 height 12
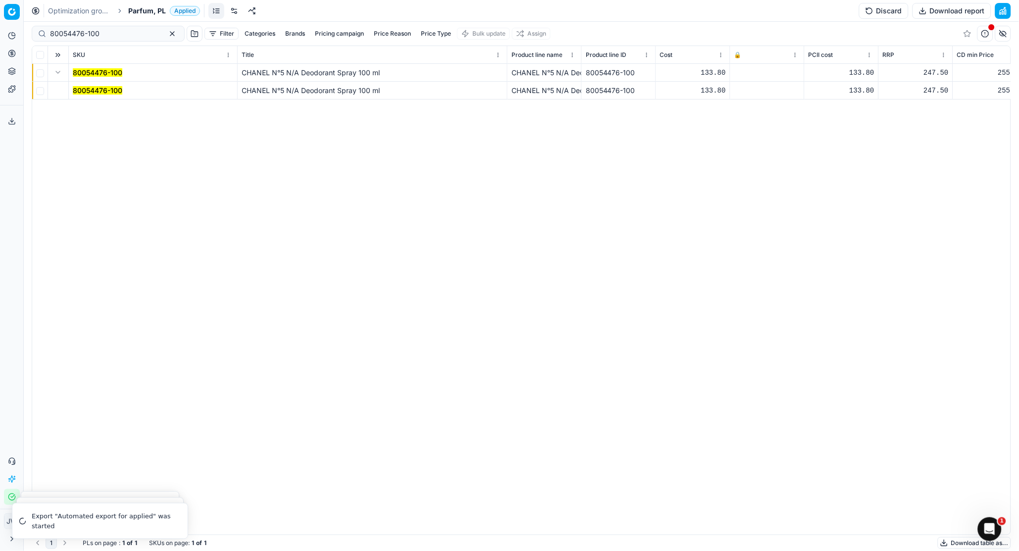
click at [101, 98] on td "80054476-100" at bounding box center [153, 91] width 169 height 18
click at [99, 91] on mark "80054476-100" at bounding box center [98, 90] width 50 height 8
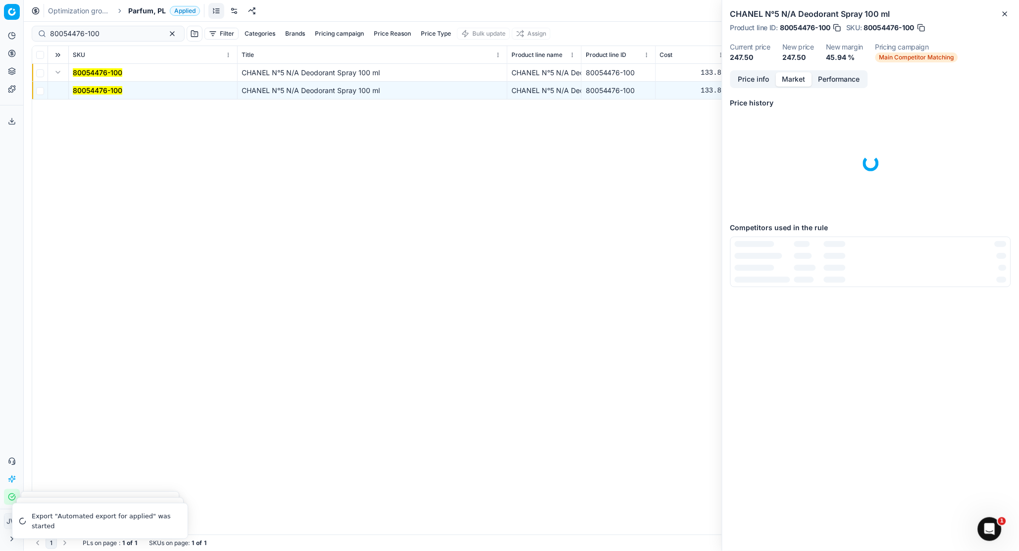
click at [794, 83] on button "Market" at bounding box center [794, 79] width 36 height 14
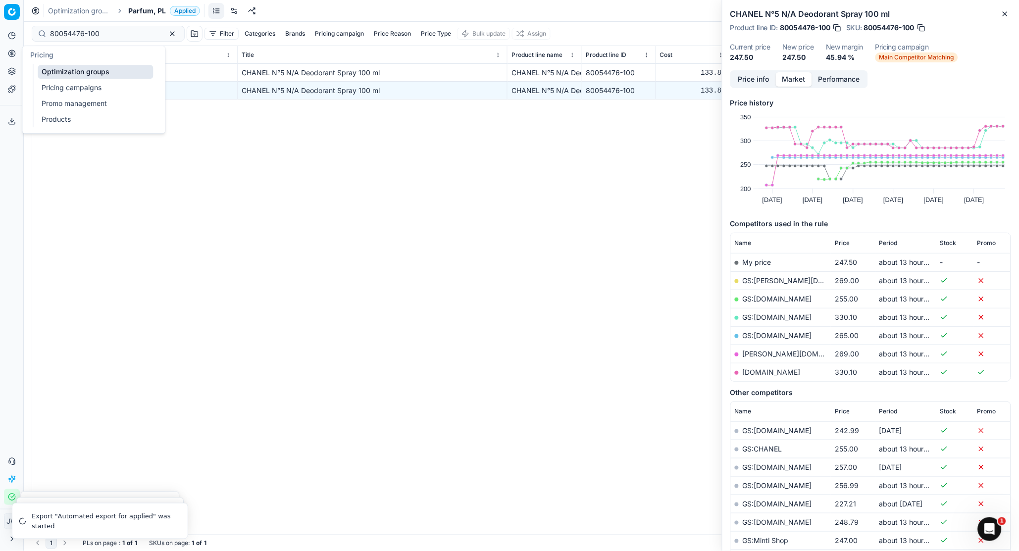
click at [15, 52] on button "Pricing" at bounding box center [12, 54] width 16 height 16
click at [41, 71] on link "Optimization groups" at bounding box center [95, 72] width 115 height 14
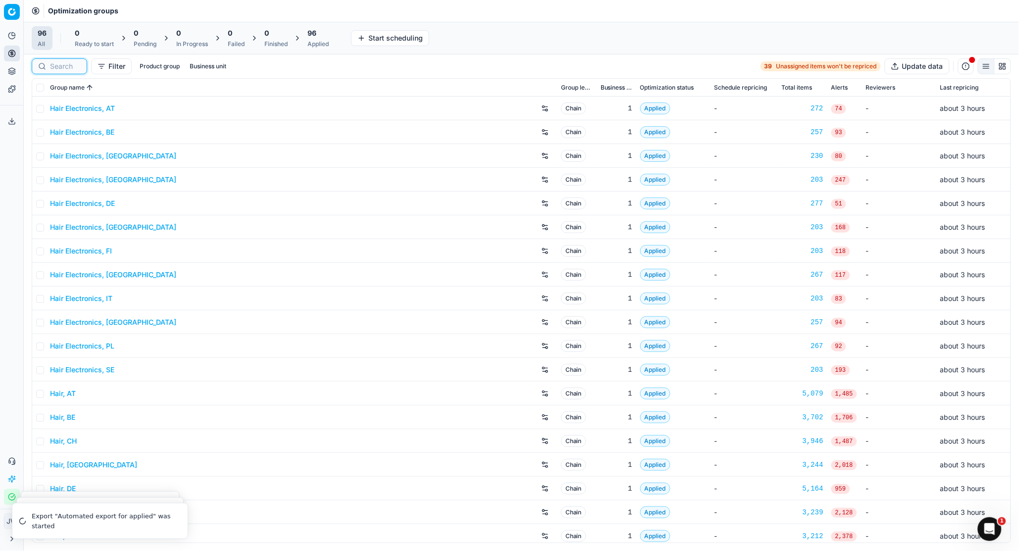
click at [58, 63] on input at bounding box center [65, 66] width 31 height 10
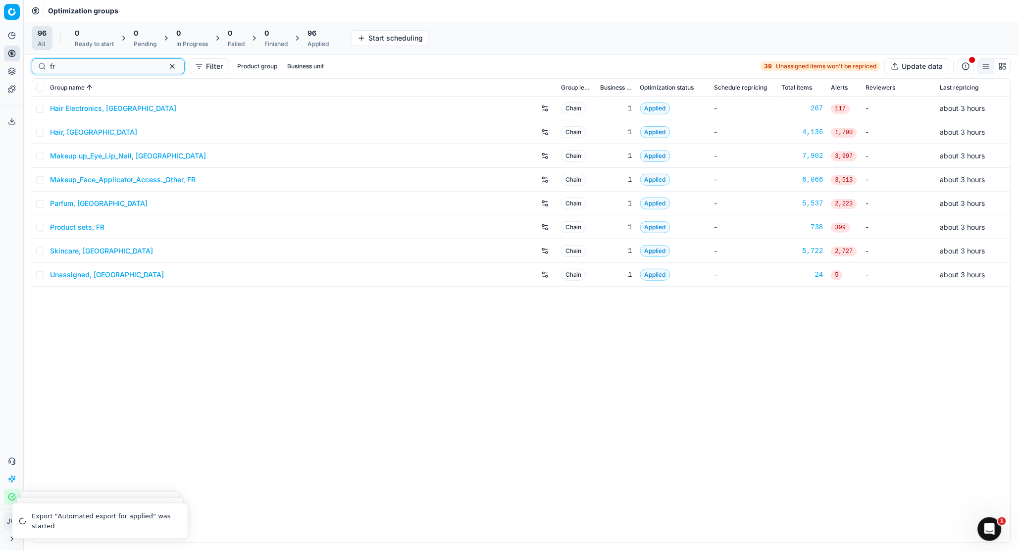
type input "fr"
click at [72, 203] on link "Parfum, [GEOGRAPHIC_DATA]" at bounding box center [99, 204] width 98 height 10
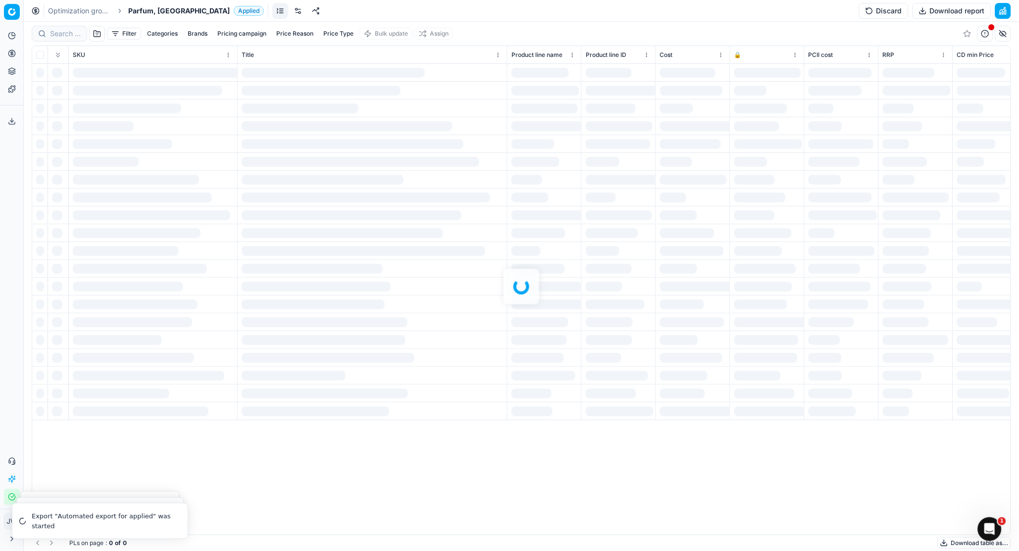
click at [61, 33] on div at bounding box center [521, 286] width 995 height 529
click at [61, 33] on input at bounding box center [65, 34] width 31 height 10
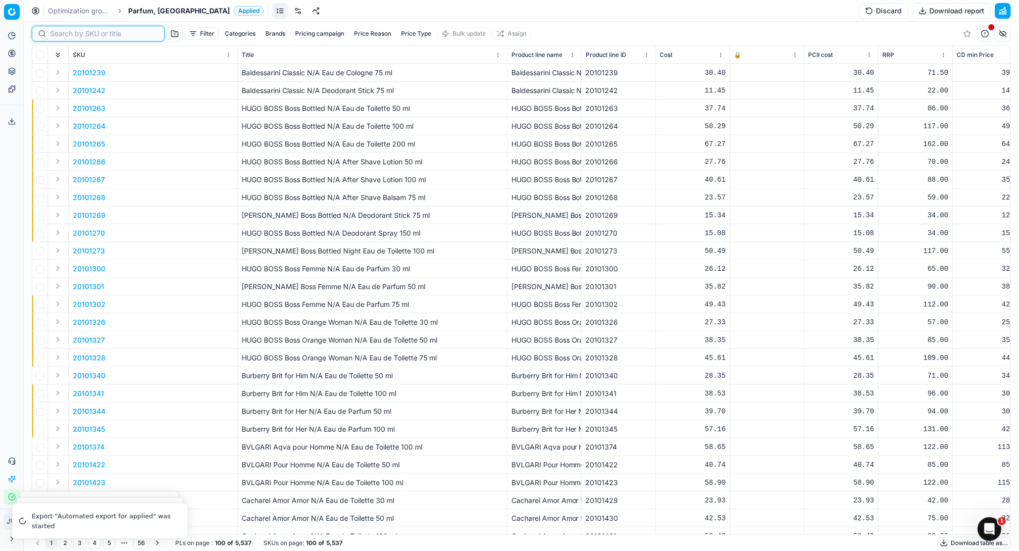
paste input "80059495-75"
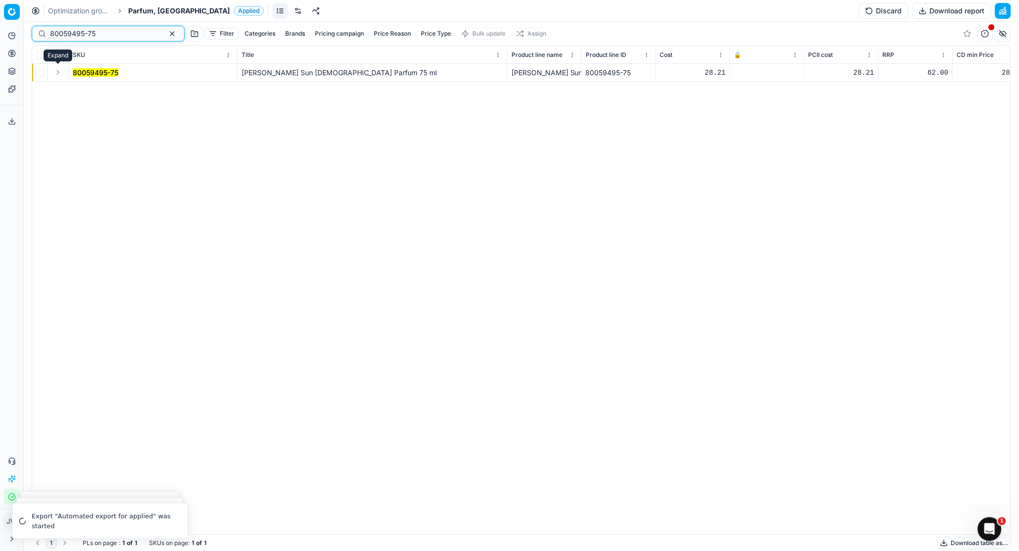
type input "80059495-75"
click at [56, 73] on button "Expand" at bounding box center [58, 72] width 12 height 12
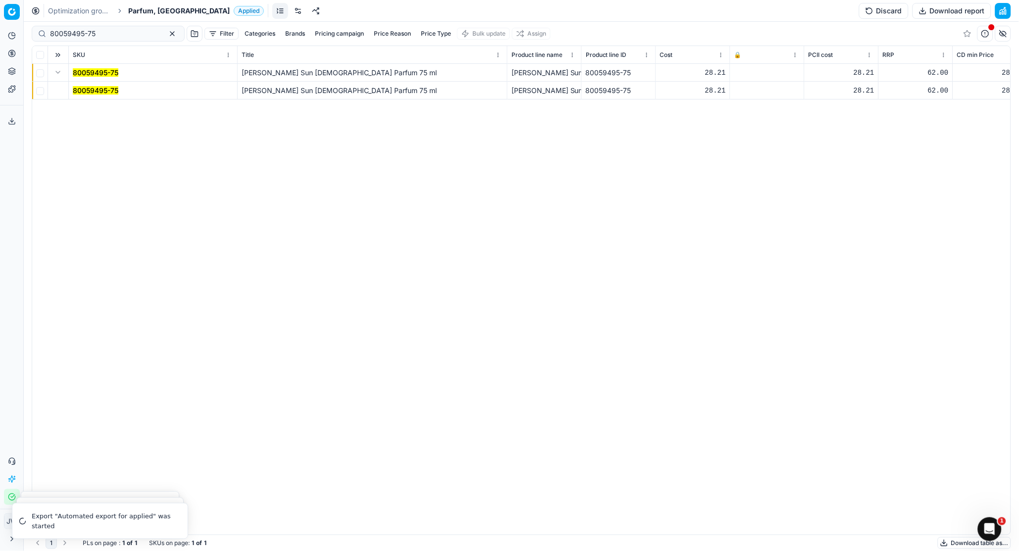
click at [88, 91] on mark "80059495-75" at bounding box center [96, 90] width 46 height 8
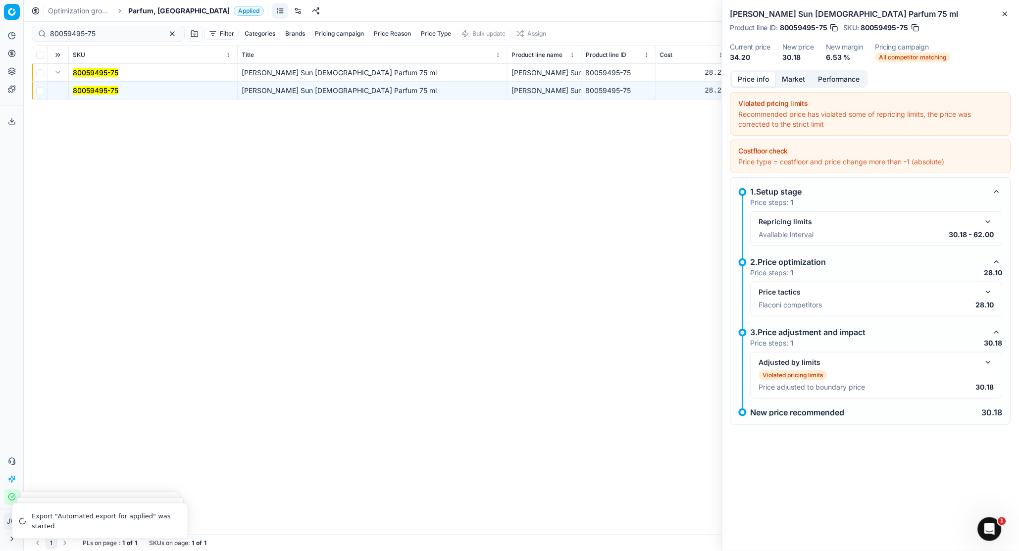
click at [808, 291] on button "button" at bounding box center [989, 292] width 12 height 12
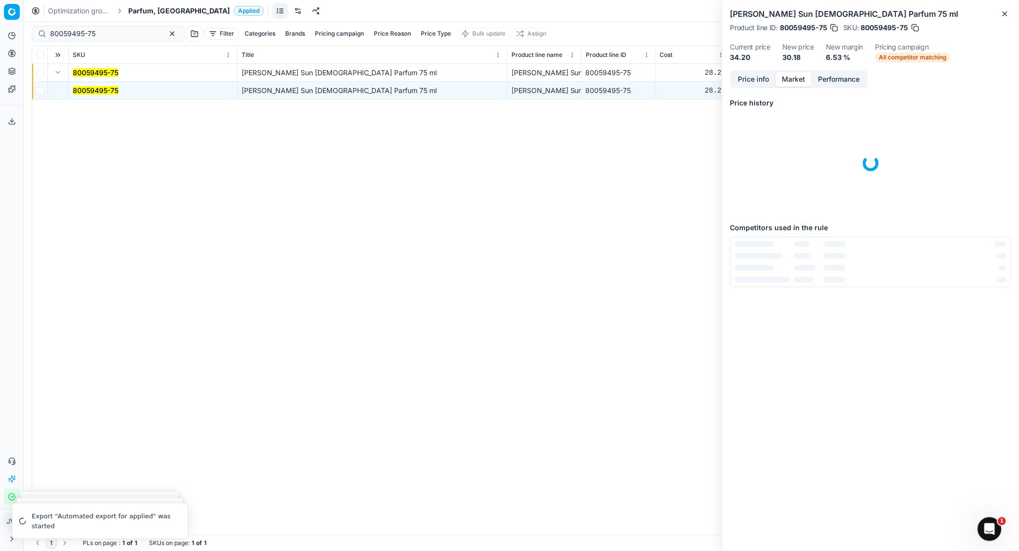
click at [795, 73] on button "Market" at bounding box center [794, 79] width 36 height 14
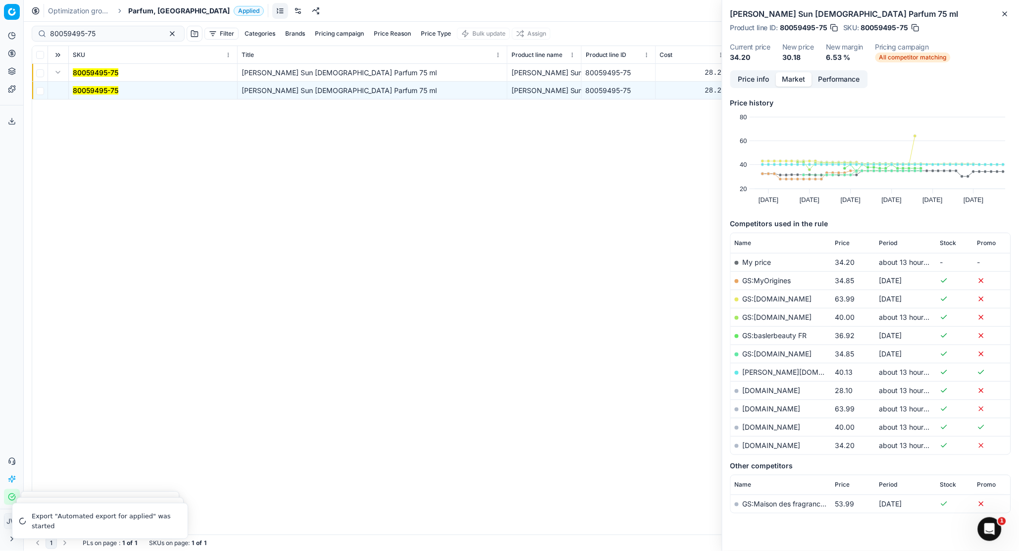
click at [782, 385] on td "[DOMAIN_NAME]" at bounding box center [781, 390] width 100 height 18
click at [781, 390] on link "[DOMAIN_NAME]" at bounding box center [772, 390] width 58 height 8
click at [12, 52] on icon at bounding box center [11, 53] width 2 height 2
click at [51, 71] on link "Optimization groups" at bounding box center [95, 72] width 115 height 14
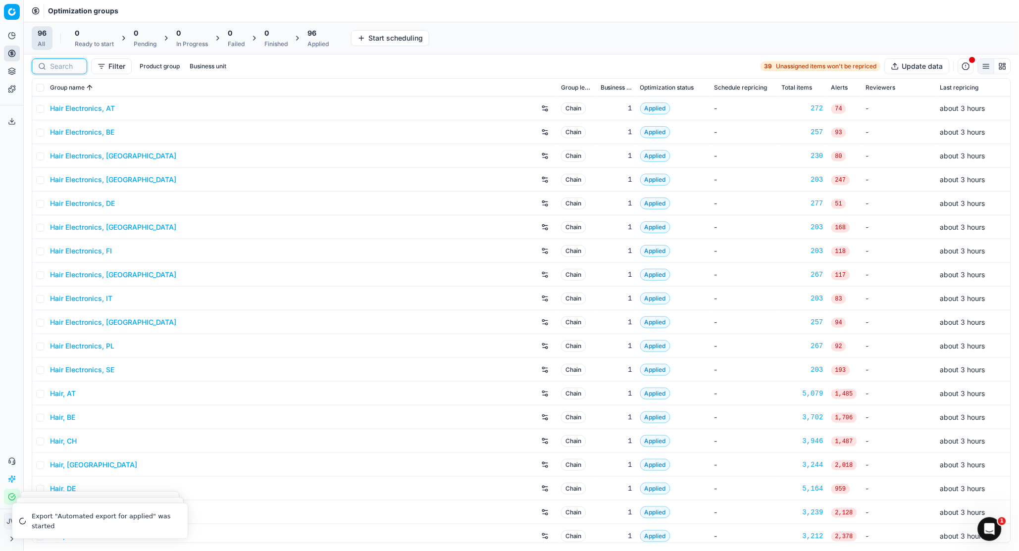
click at [65, 69] on input at bounding box center [65, 66] width 31 height 10
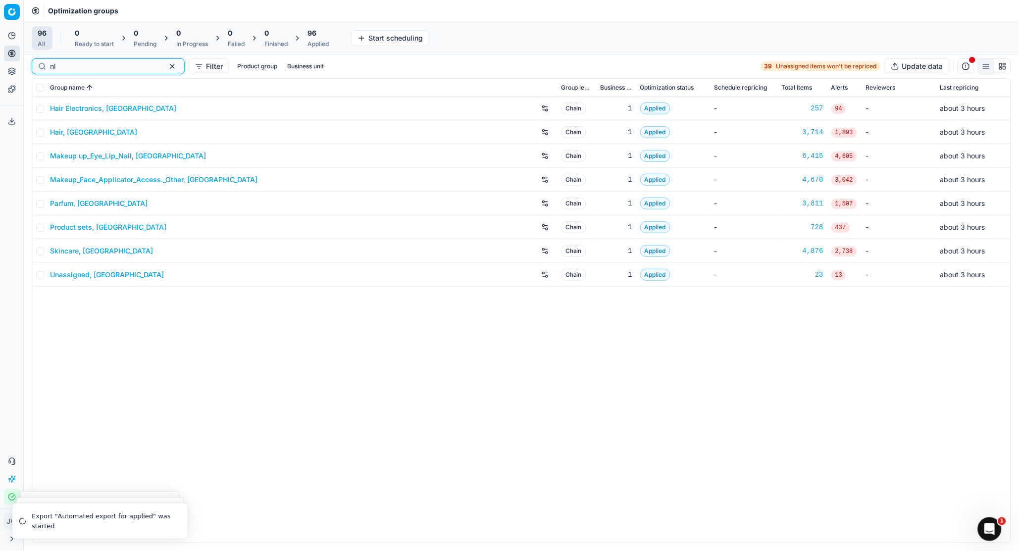
type input "nl"
click at [71, 204] on link "Parfum, [GEOGRAPHIC_DATA]" at bounding box center [99, 204] width 98 height 10
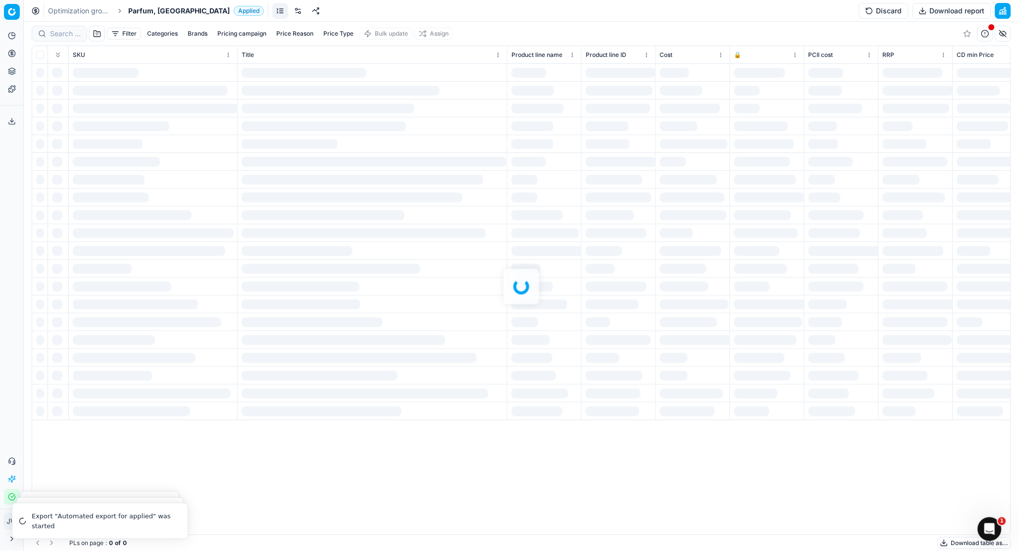
click at [61, 30] on div at bounding box center [521, 286] width 995 height 529
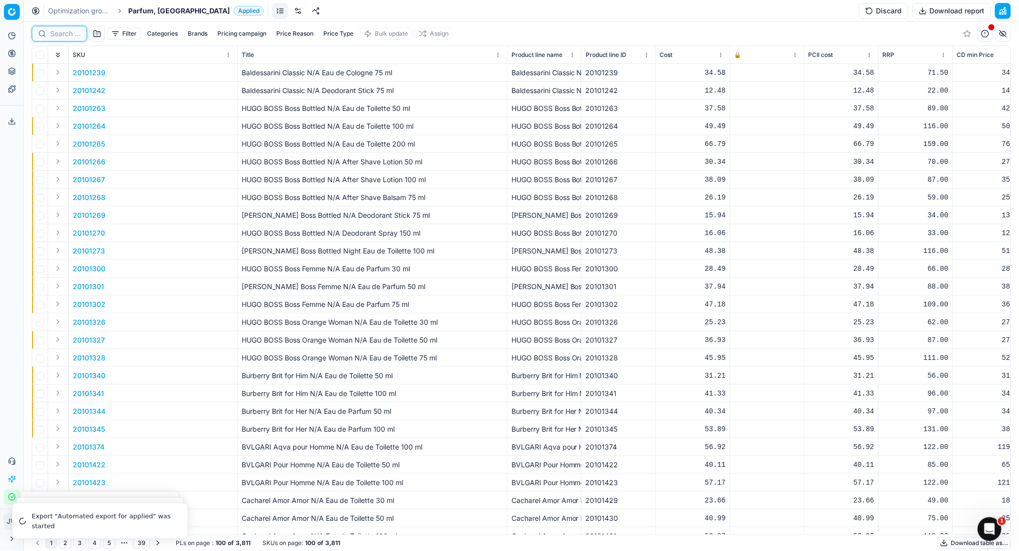
click at [60, 30] on input at bounding box center [65, 34] width 31 height 10
paste input "90000814-0001035"
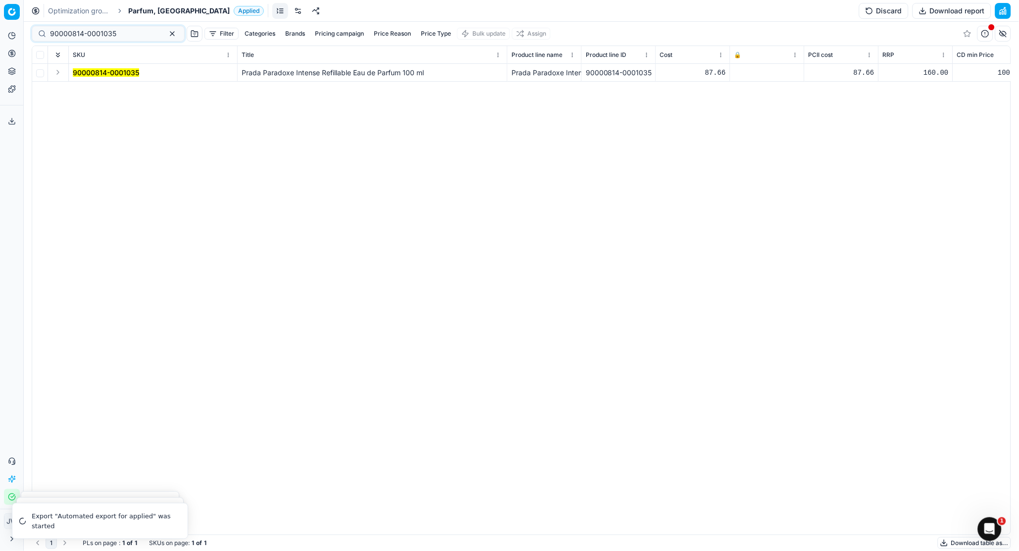
click at [59, 70] on button "Expand" at bounding box center [58, 72] width 12 height 12
click at [86, 93] on mark "90000814-0001035" at bounding box center [106, 90] width 66 height 8
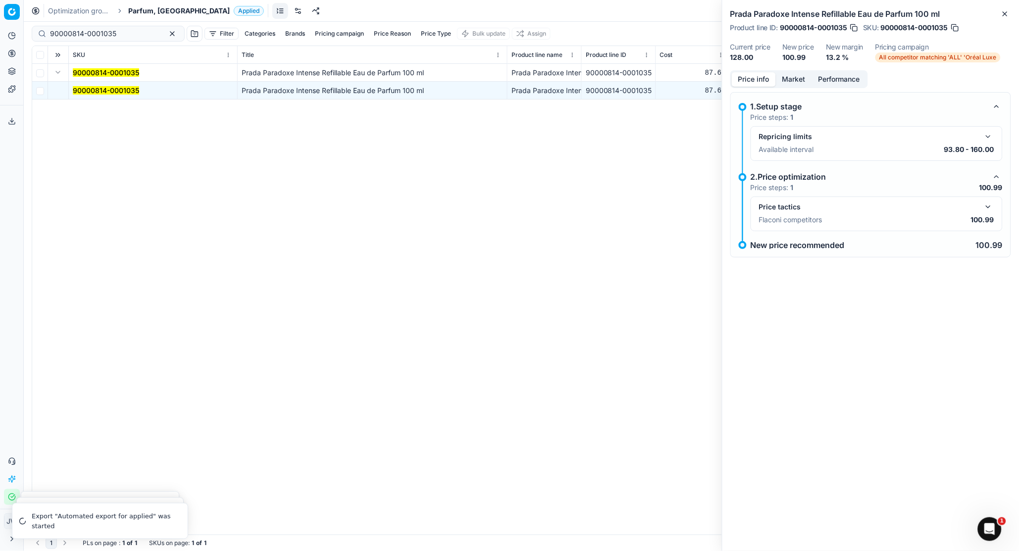
click at [808, 206] on button "button" at bounding box center [989, 207] width 12 height 12
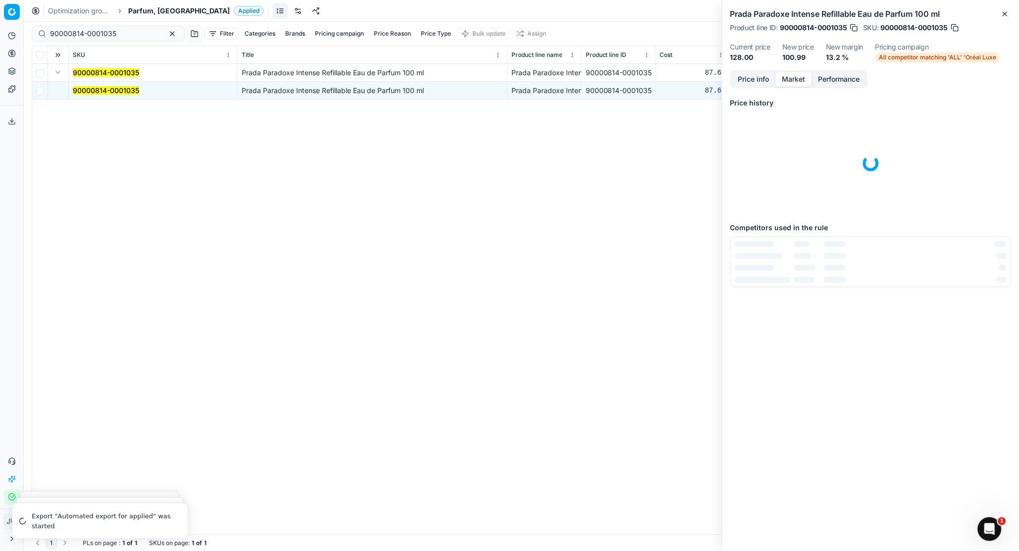
click at [791, 76] on button "Market" at bounding box center [794, 79] width 36 height 14
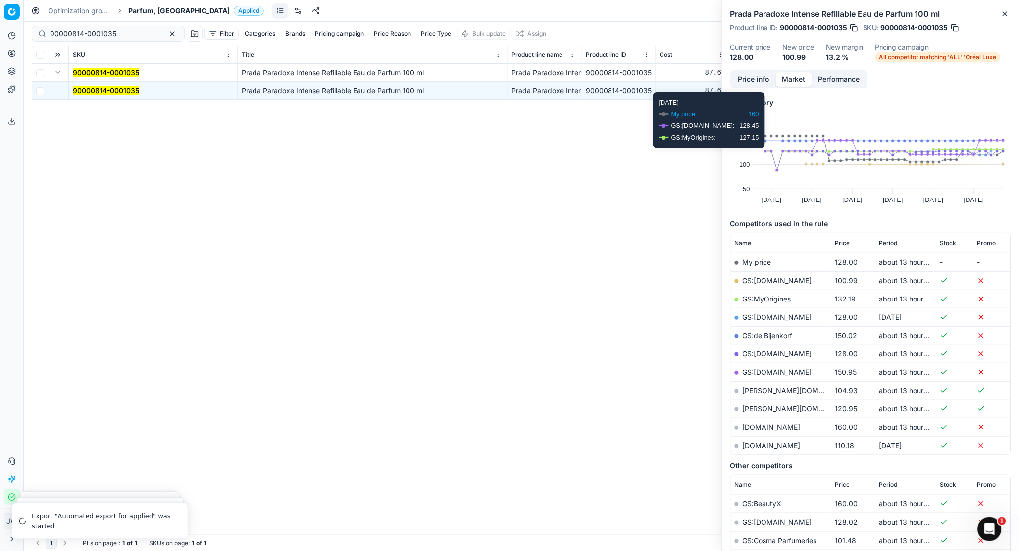
click at [768, 83] on button "Price info" at bounding box center [754, 79] width 44 height 14
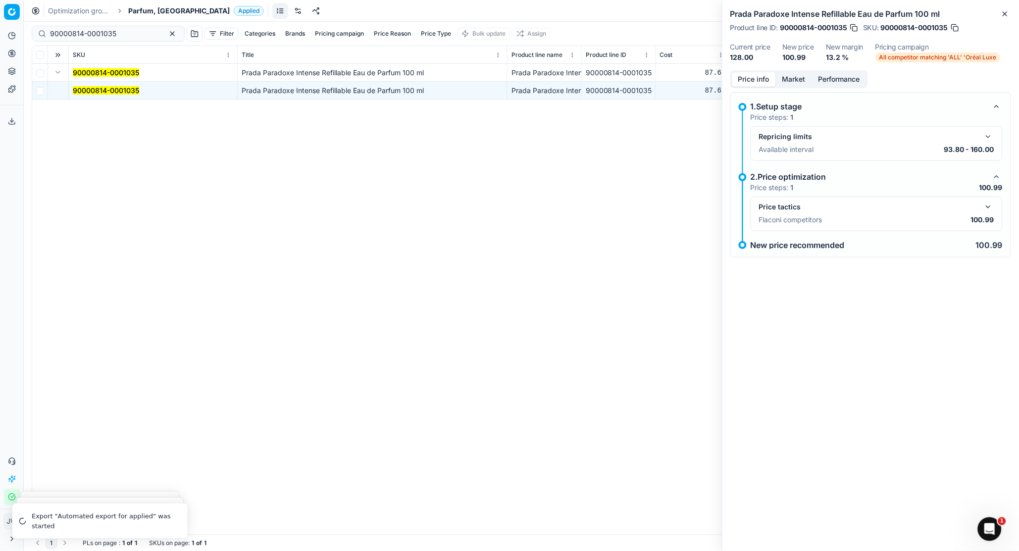
click at [808, 205] on button "button" at bounding box center [989, 207] width 12 height 12
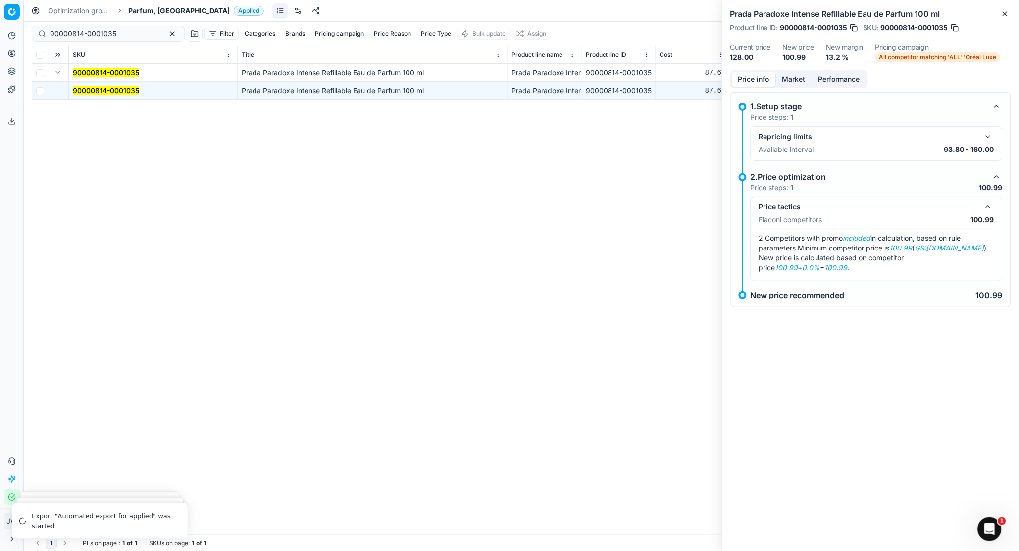
click at [808, 205] on button "button" at bounding box center [989, 207] width 12 height 12
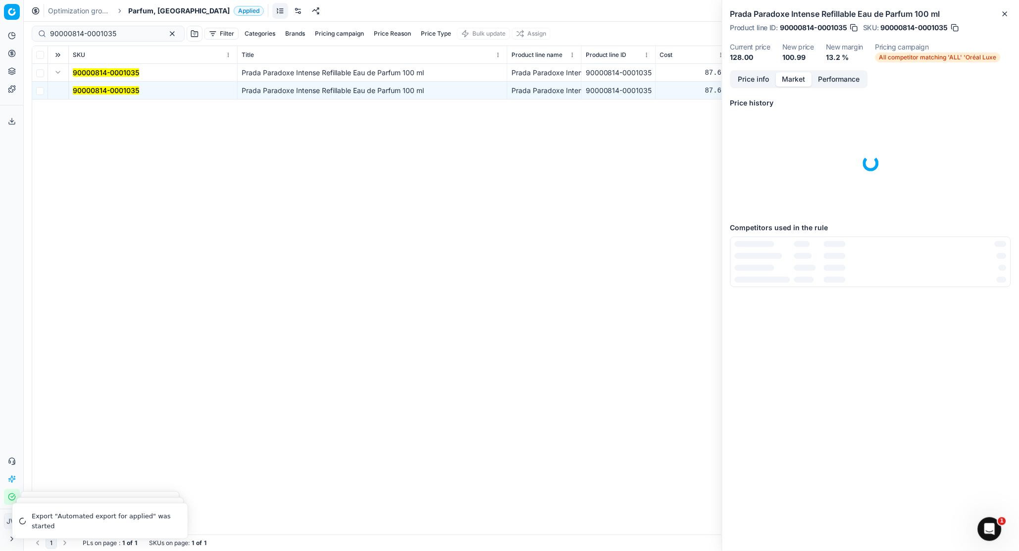
click at [796, 78] on button "Market" at bounding box center [794, 79] width 36 height 14
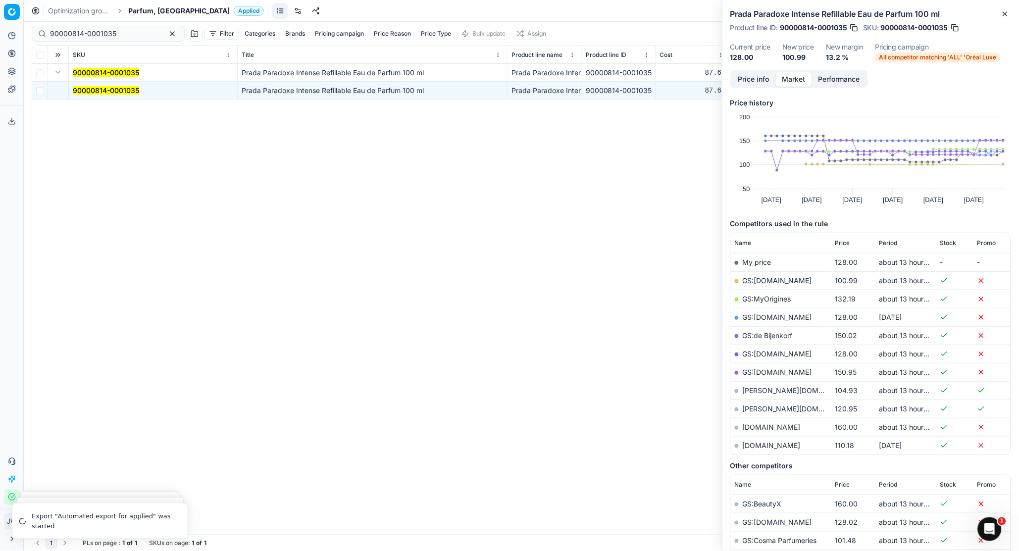
click at [775, 281] on link "GS:[DOMAIN_NAME]" at bounding box center [777, 280] width 69 height 8
drag, startPoint x: 125, startPoint y: 36, endPoint x: 24, endPoint y: 9, distance: 104.0
click at [24, 9] on div "Pricing platform Analytics Pricing Product portfolio Templates Export service 2…" at bounding box center [509, 275] width 1019 height 551
paste input "80070412-150"
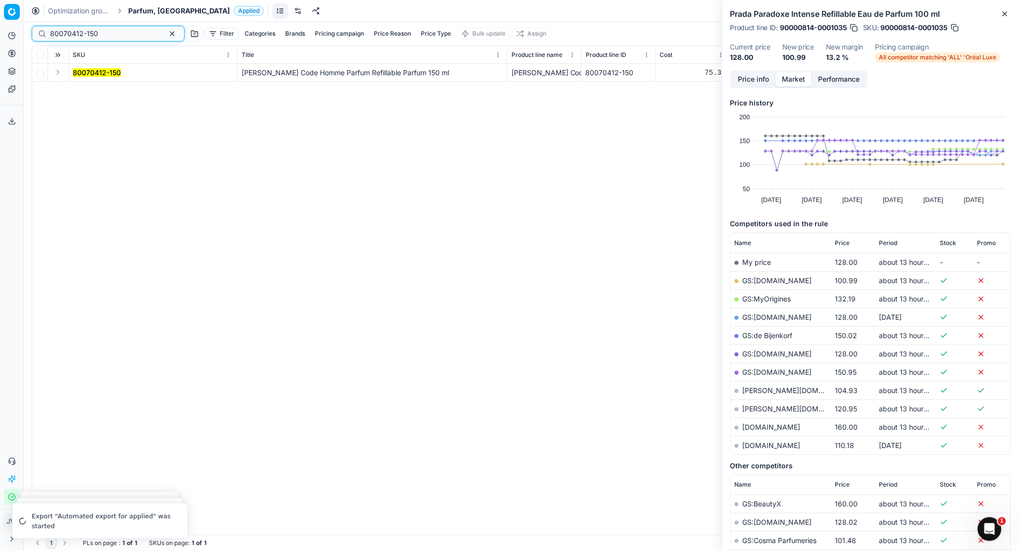
type input "80070412-150"
click at [58, 68] on button "Expand" at bounding box center [58, 72] width 12 height 12
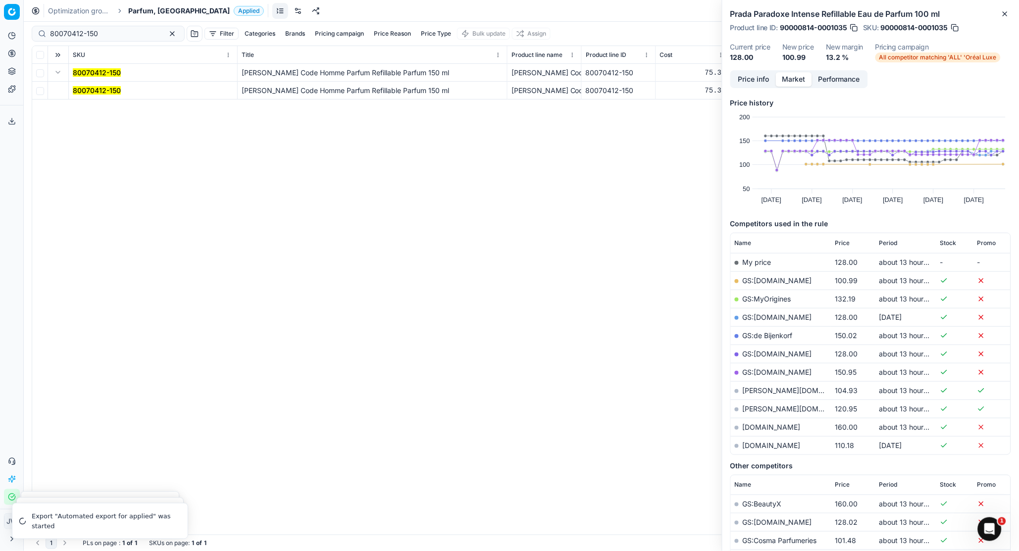
click at [83, 87] on mark "80070412-150" at bounding box center [97, 90] width 48 height 8
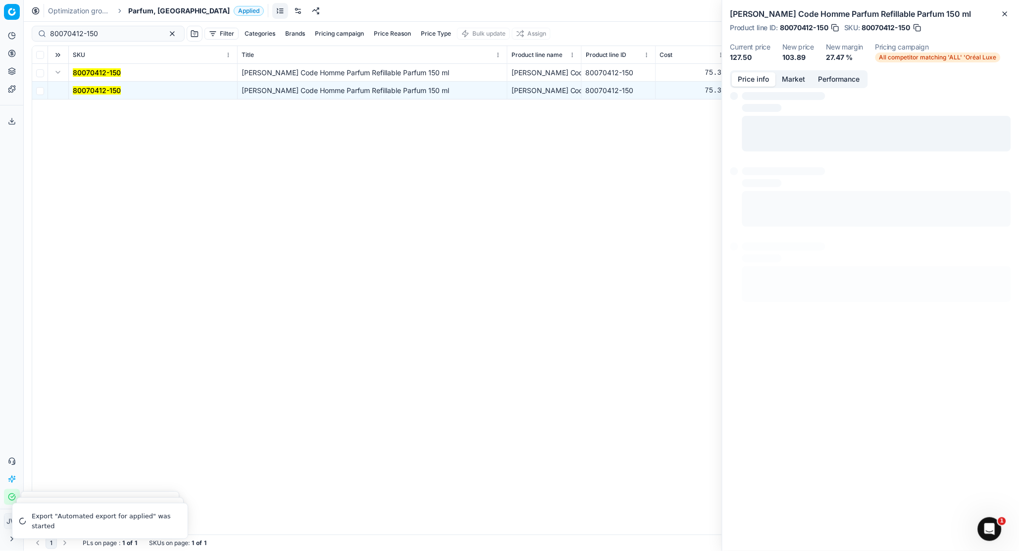
click at [755, 75] on button "Price info" at bounding box center [754, 79] width 44 height 14
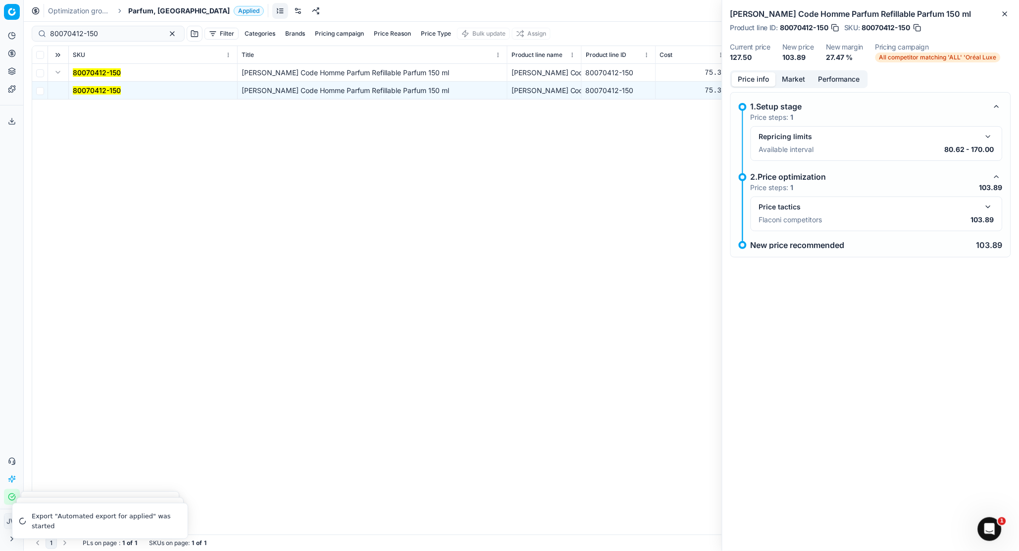
click at [808, 208] on button "button" at bounding box center [989, 207] width 12 height 12
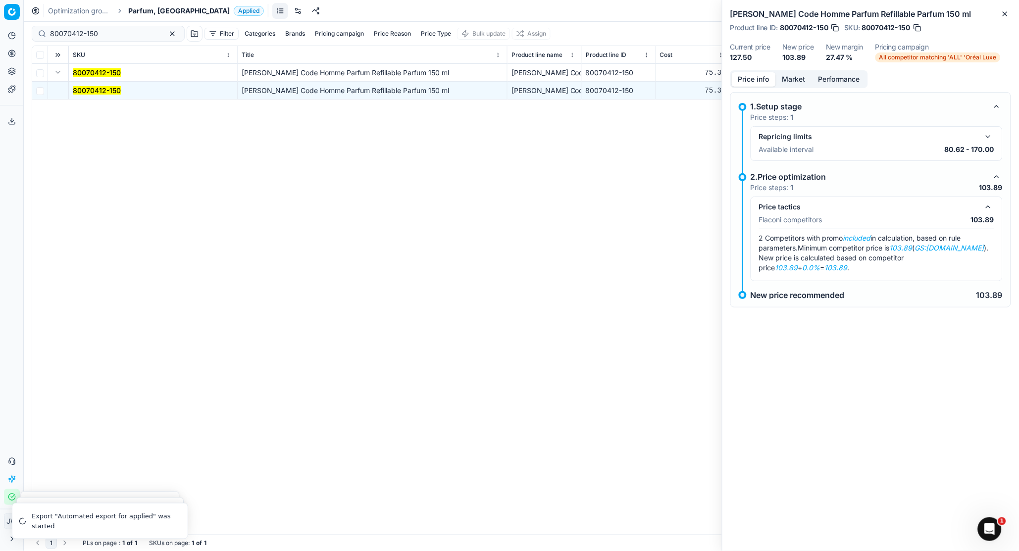
click at [808, 208] on button "button" at bounding box center [989, 207] width 12 height 12
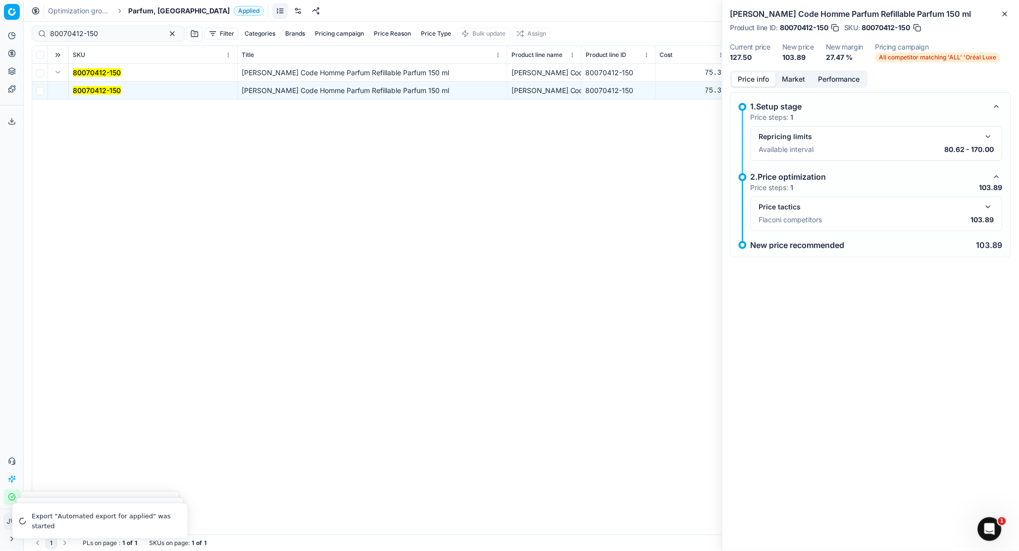
click at [793, 86] on button "Market" at bounding box center [794, 79] width 36 height 14
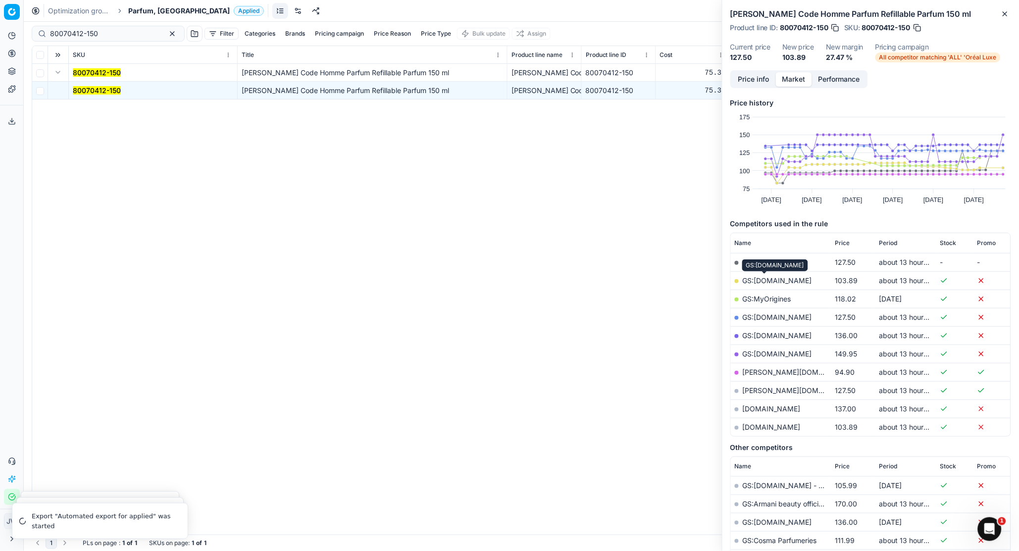
click at [769, 282] on link "GS:[DOMAIN_NAME]" at bounding box center [777, 280] width 69 height 8
